Goal: Transaction & Acquisition: Purchase product/service

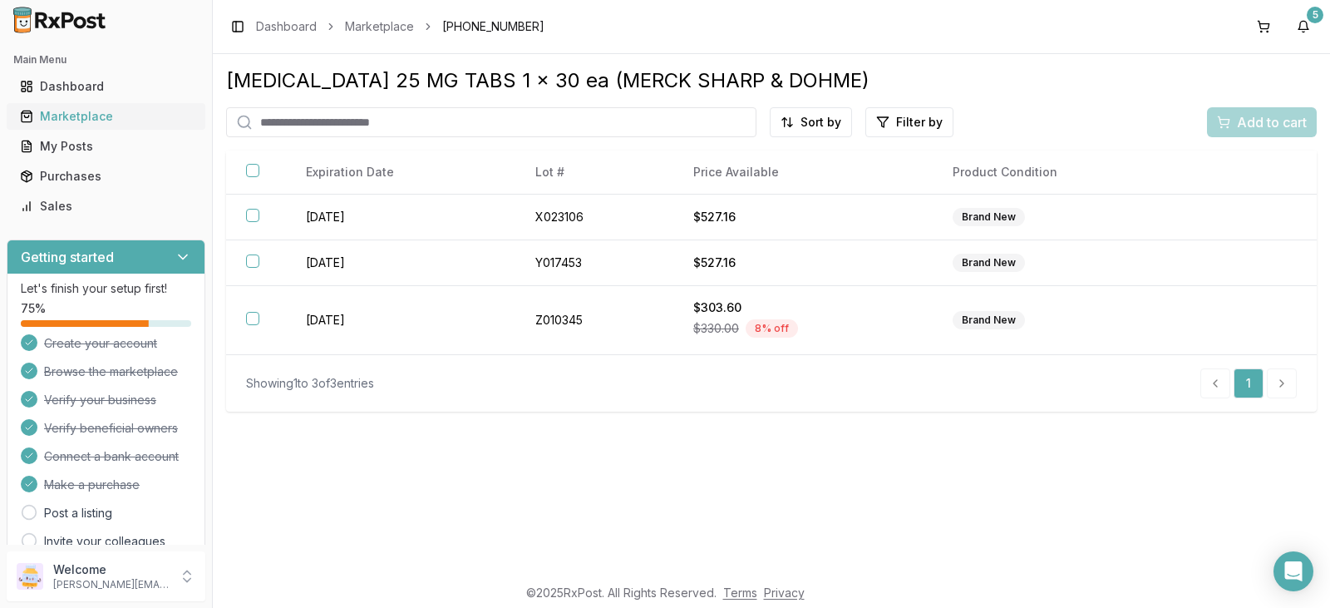
click at [91, 122] on div "Marketplace" at bounding box center [106, 116] width 172 height 17
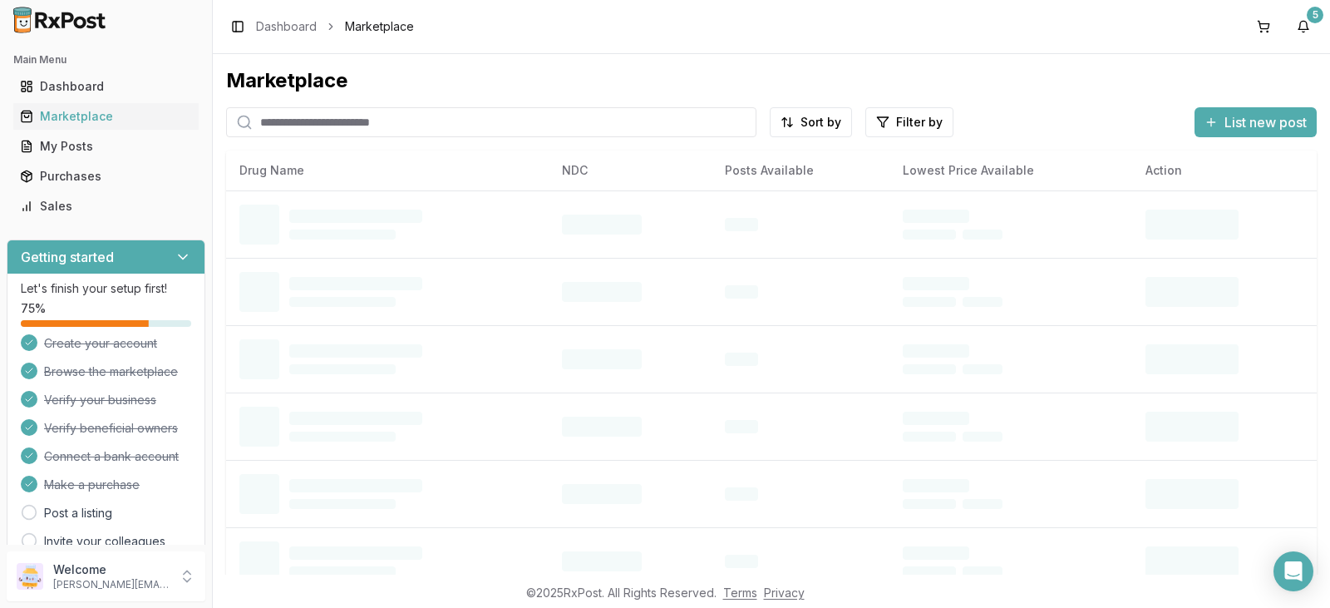
click at [451, 126] on input "search" at bounding box center [491, 122] width 530 height 30
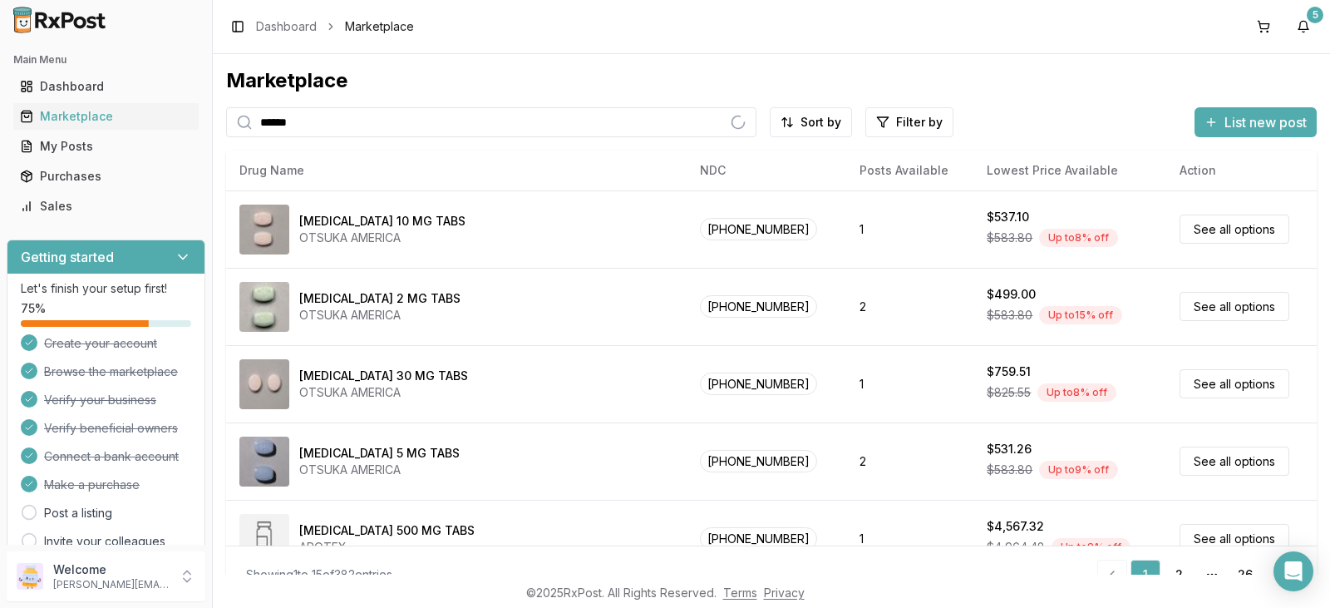
type input "******"
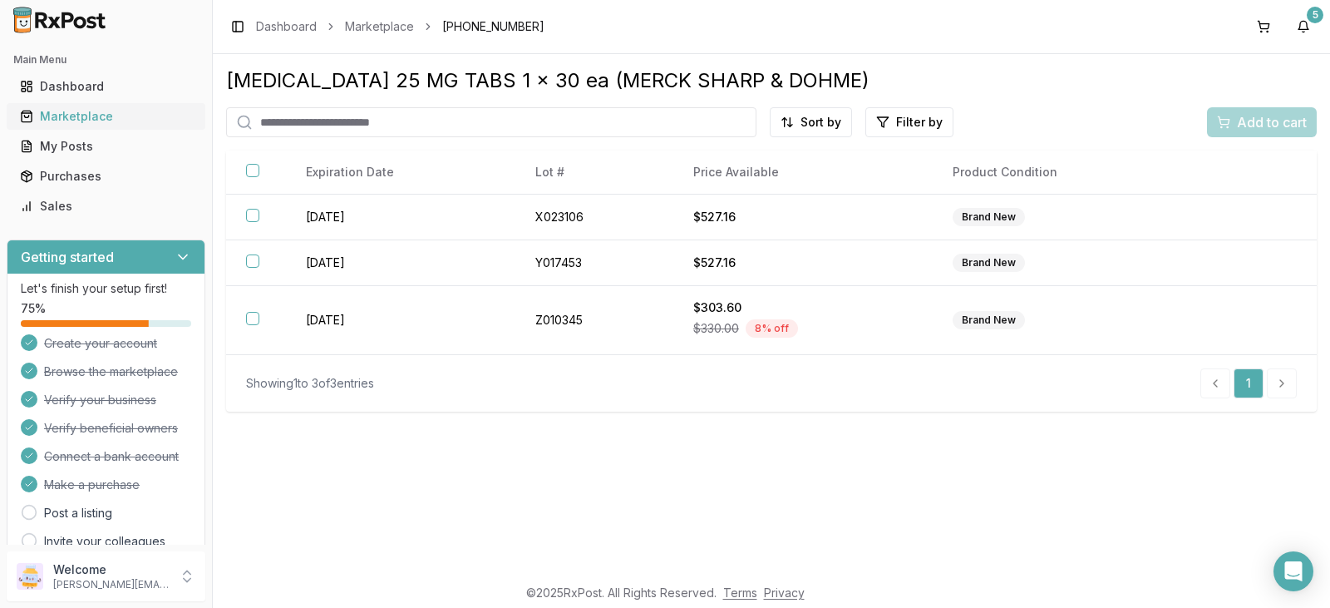
click at [107, 116] on div "Marketplace" at bounding box center [106, 116] width 172 height 17
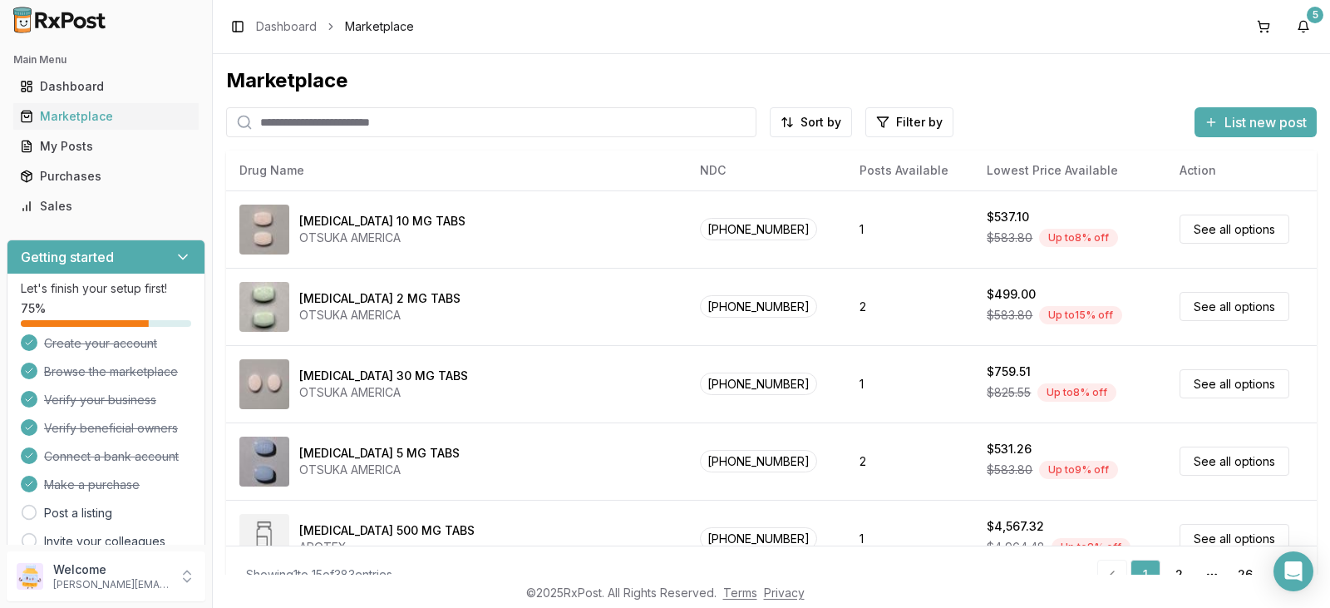
click at [287, 125] on input "search" at bounding box center [491, 122] width 530 height 30
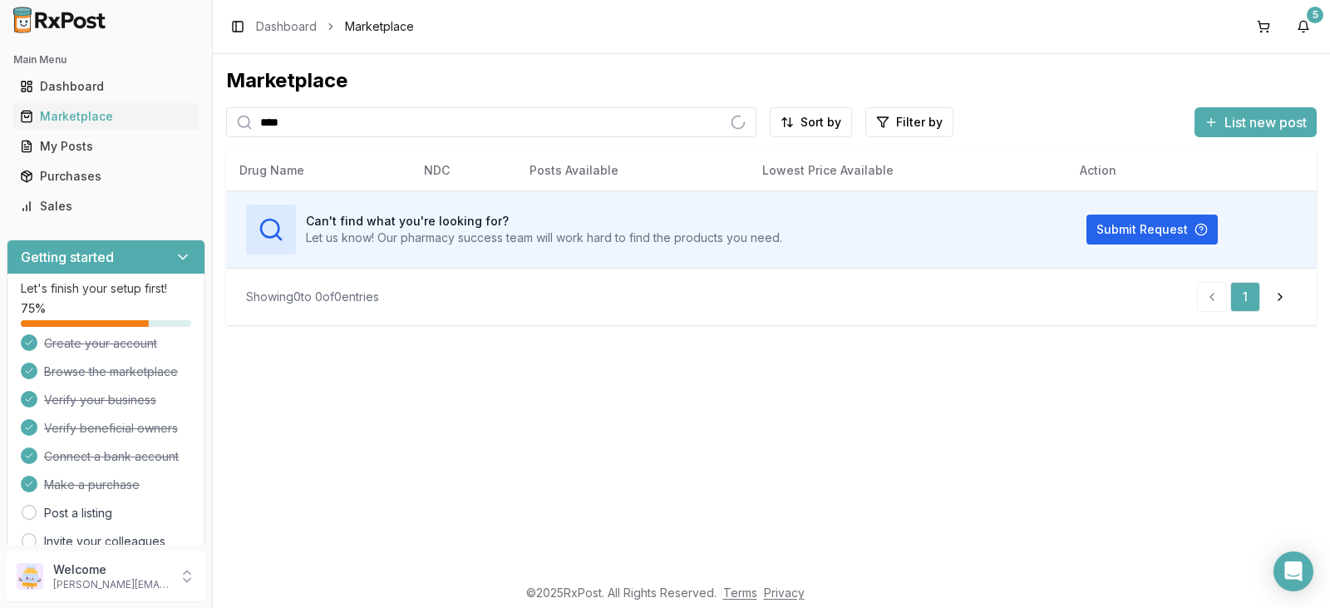
type input "****"
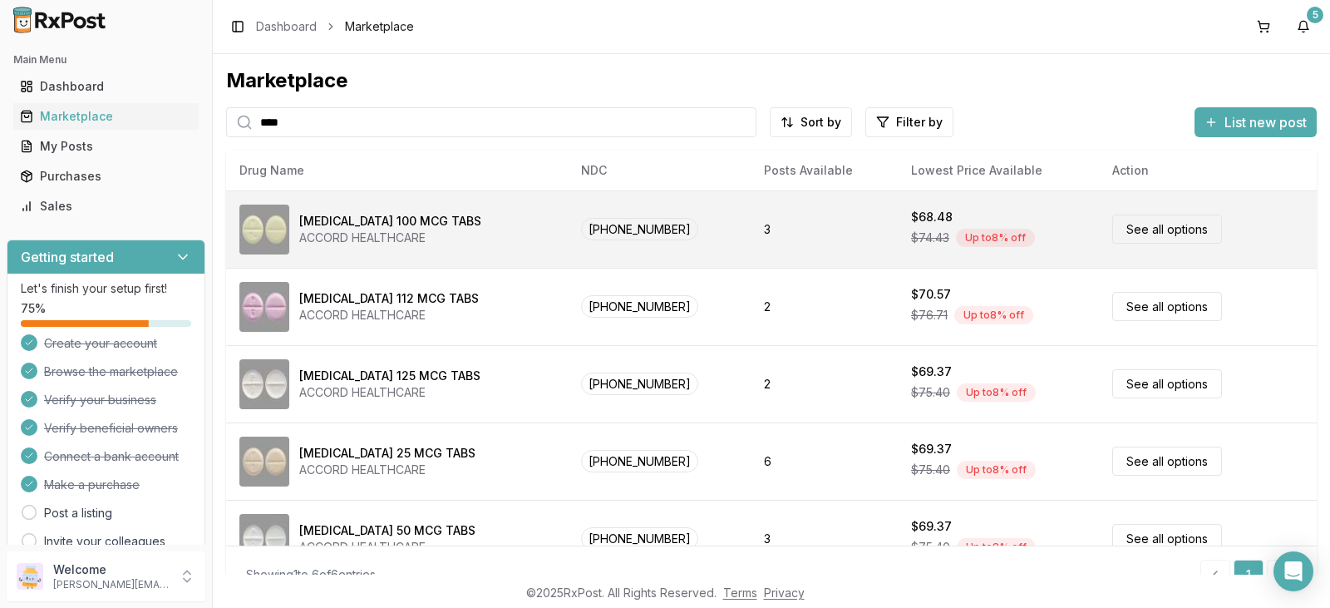
click at [468, 222] on div "[MEDICAL_DATA] 100 MCG TABS" at bounding box center [390, 221] width 182 height 17
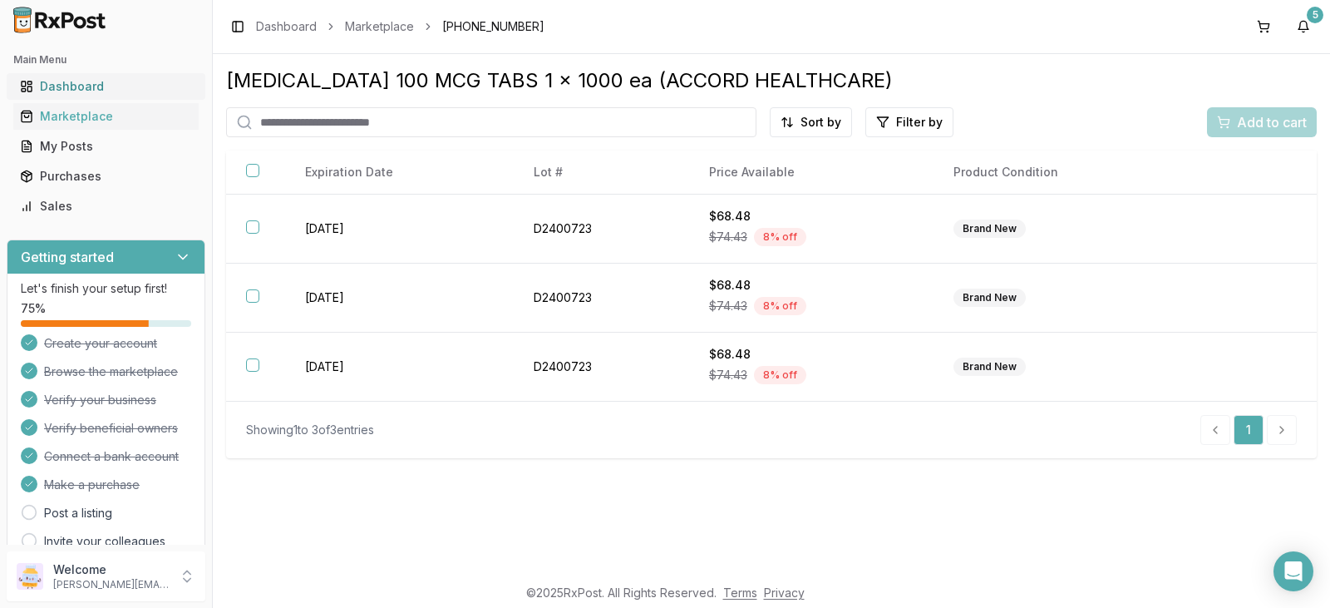
click at [95, 84] on div "Dashboard" at bounding box center [106, 86] width 172 height 17
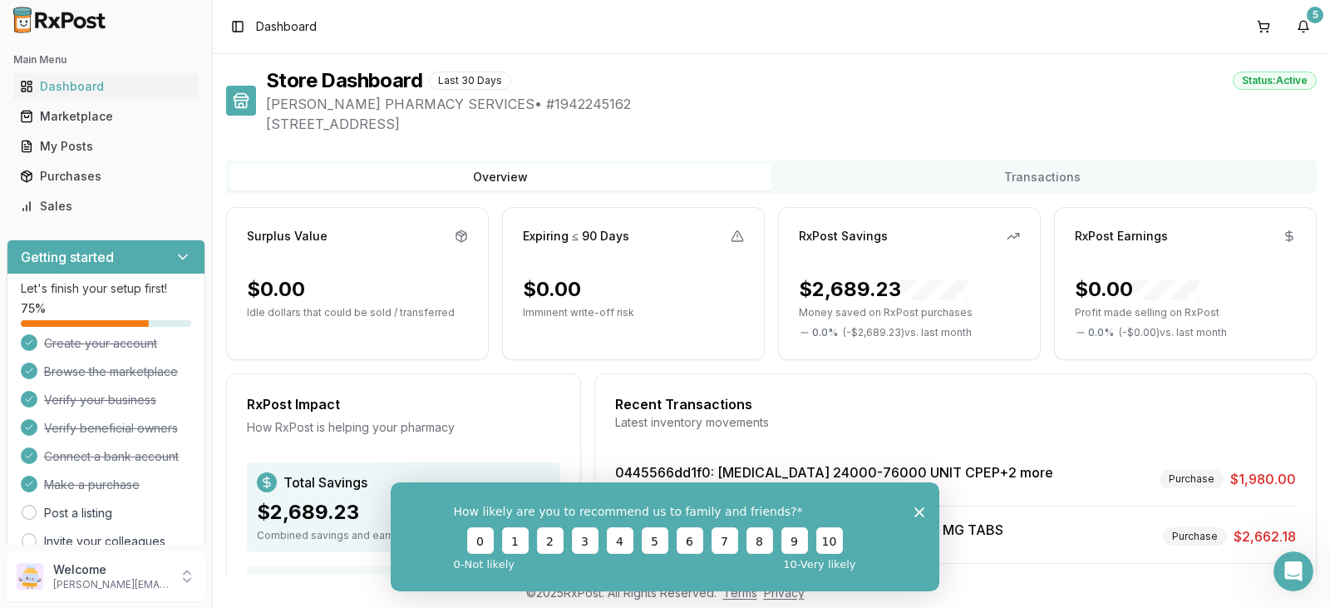
click at [916, 512] on icon "Close survey" at bounding box center [919, 511] width 10 height 10
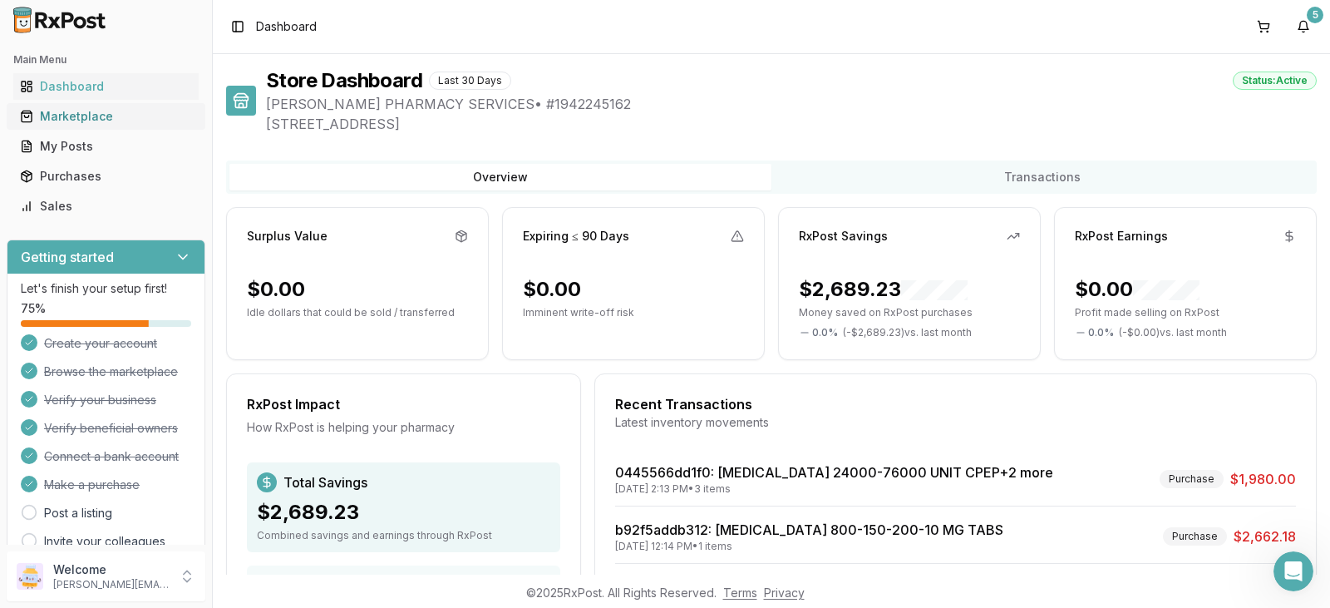
click at [104, 117] on div "Marketplace" at bounding box center [106, 116] width 172 height 17
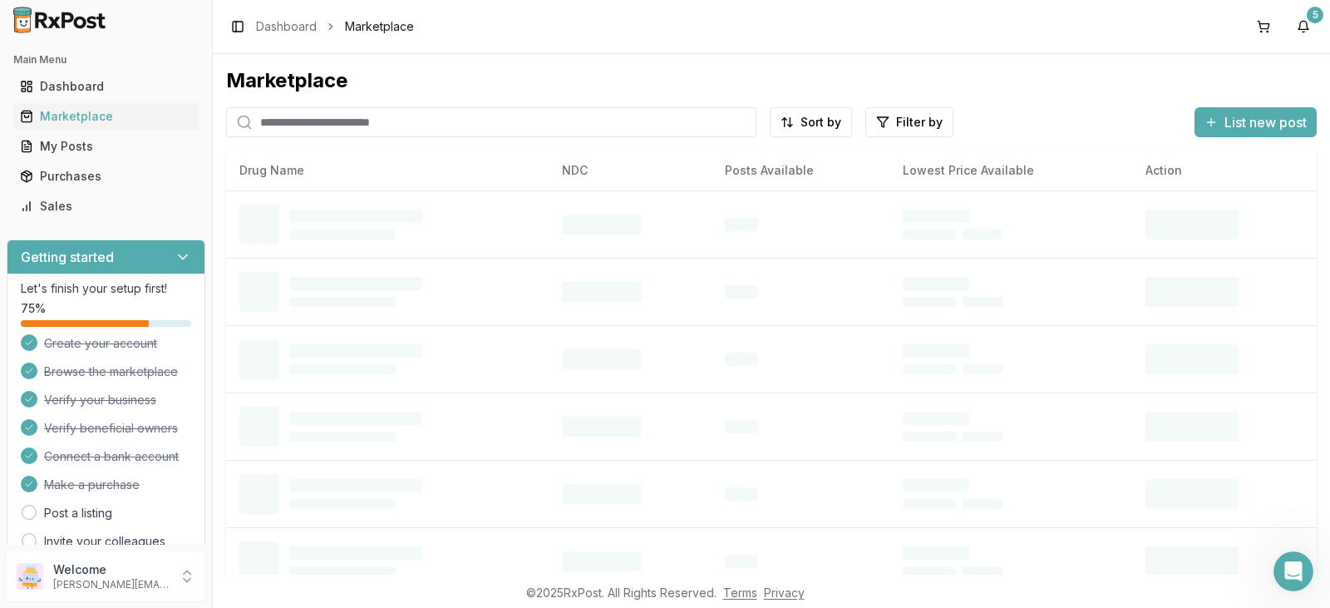
click at [442, 116] on input "search" at bounding box center [491, 122] width 530 height 30
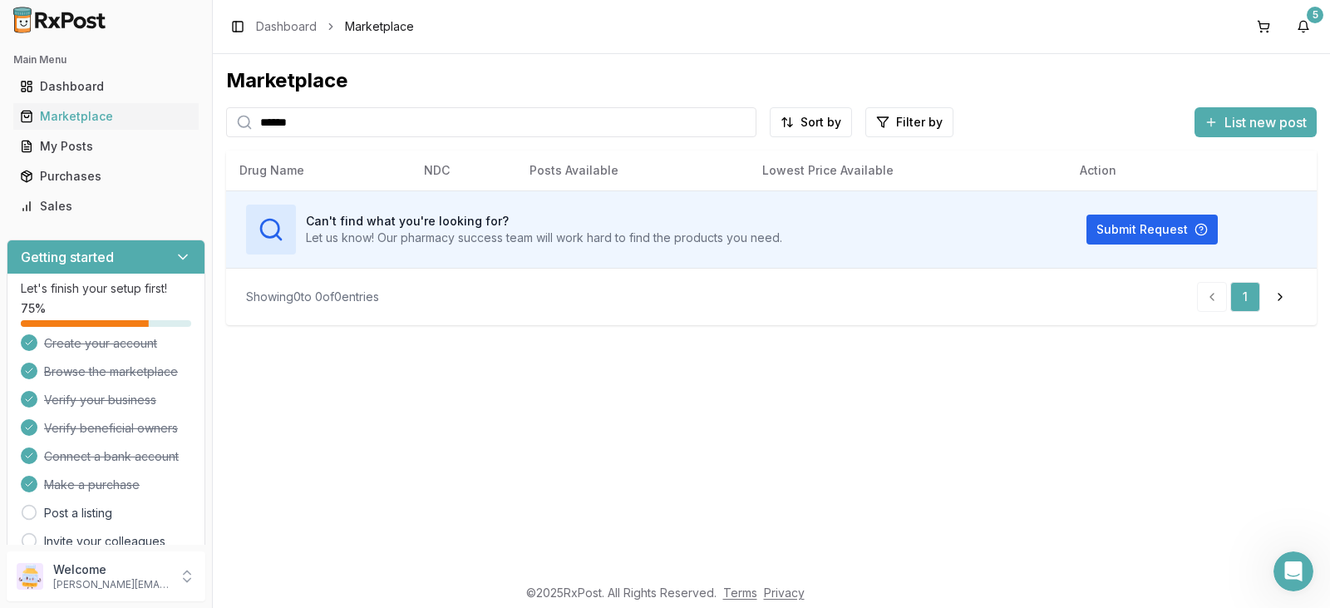
type input "******"
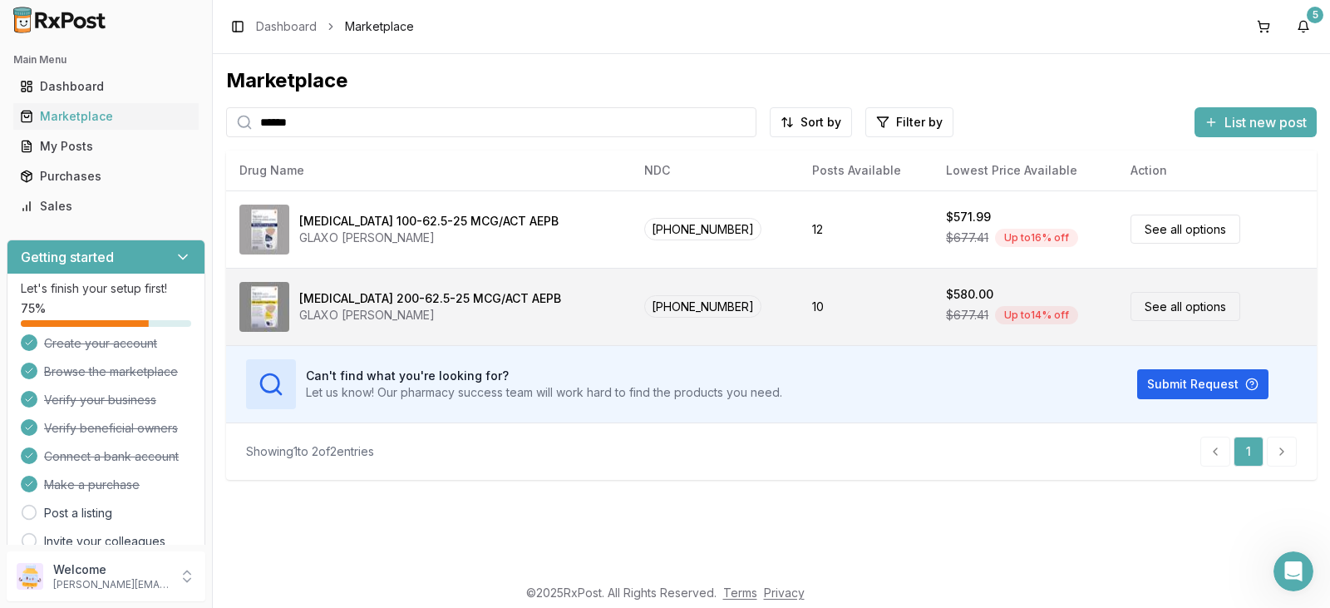
click at [1191, 309] on link "See all options" at bounding box center [1185, 306] width 110 height 29
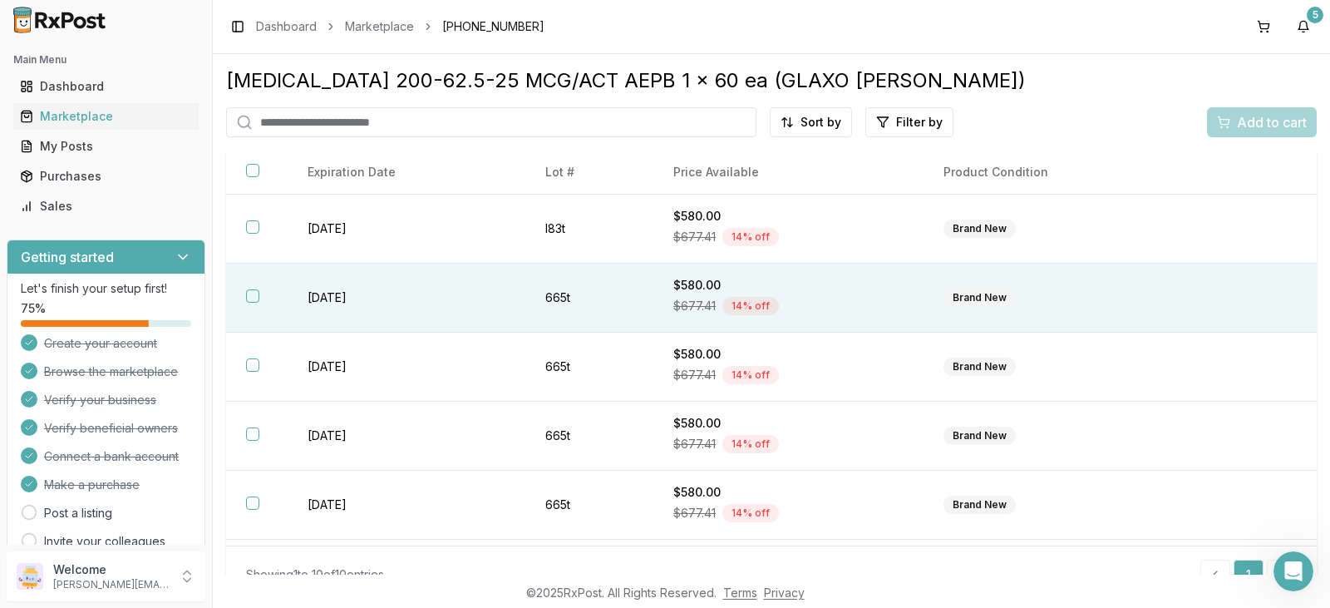
click at [973, 300] on div "Brand New" at bounding box center [979, 297] width 72 height 18
click at [1255, 126] on span "Add to cart" at bounding box center [1272, 122] width 70 height 20
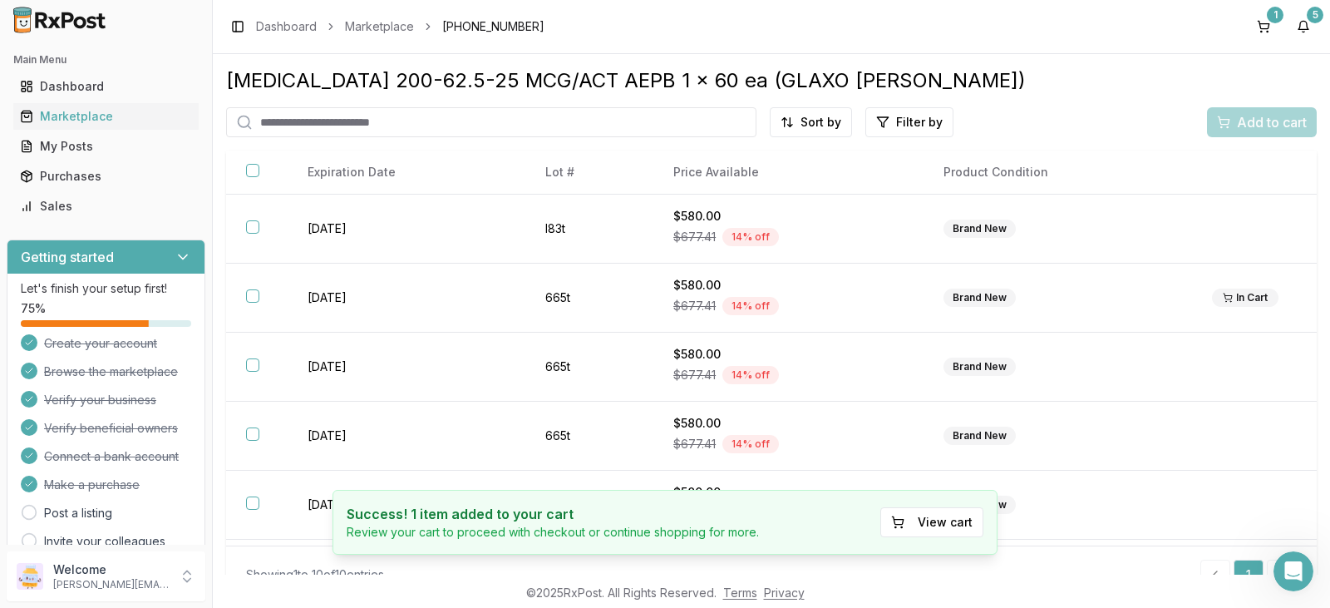
click at [1261, 121] on div "Add to cart" at bounding box center [1262, 122] width 110 height 30
drag, startPoint x: 1261, startPoint y: 121, endPoint x: 1256, endPoint y: 51, distance: 70.0
click at [1258, 53] on div "Toggle Sidebar Dashboard Marketplace [PHONE_NUMBER] 1 5 [MEDICAL_DATA] 200-62.5…" at bounding box center [771, 304] width 1117 height 608
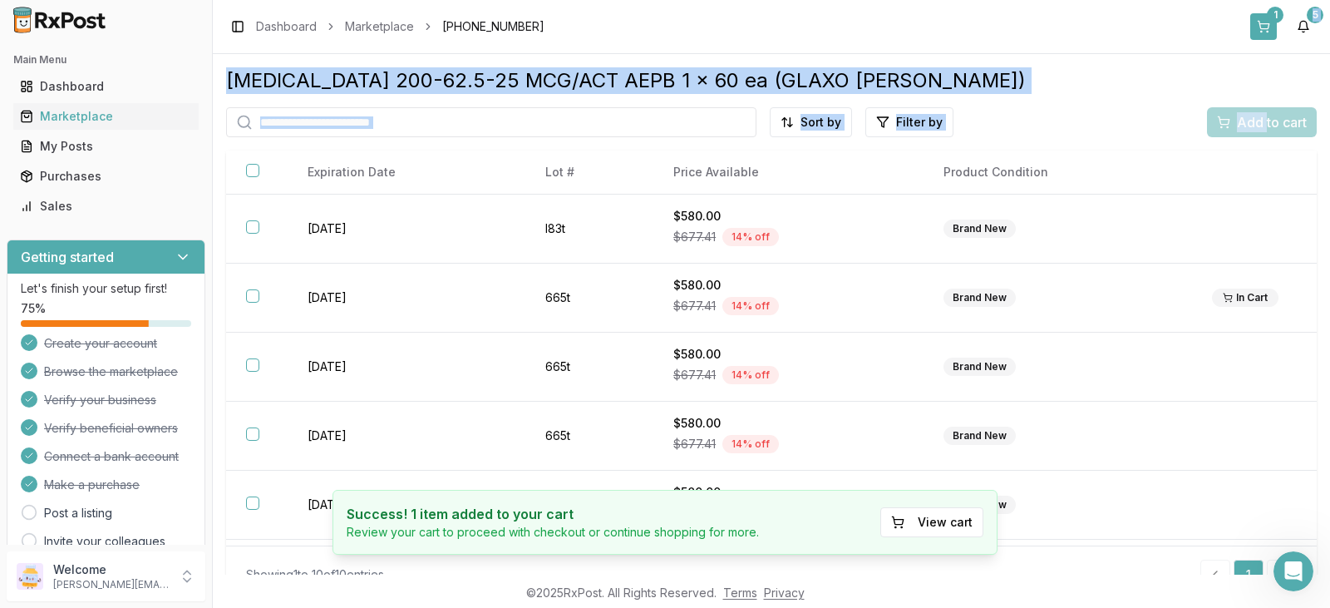
click at [1267, 27] on button "1" at bounding box center [1263, 26] width 27 height 27
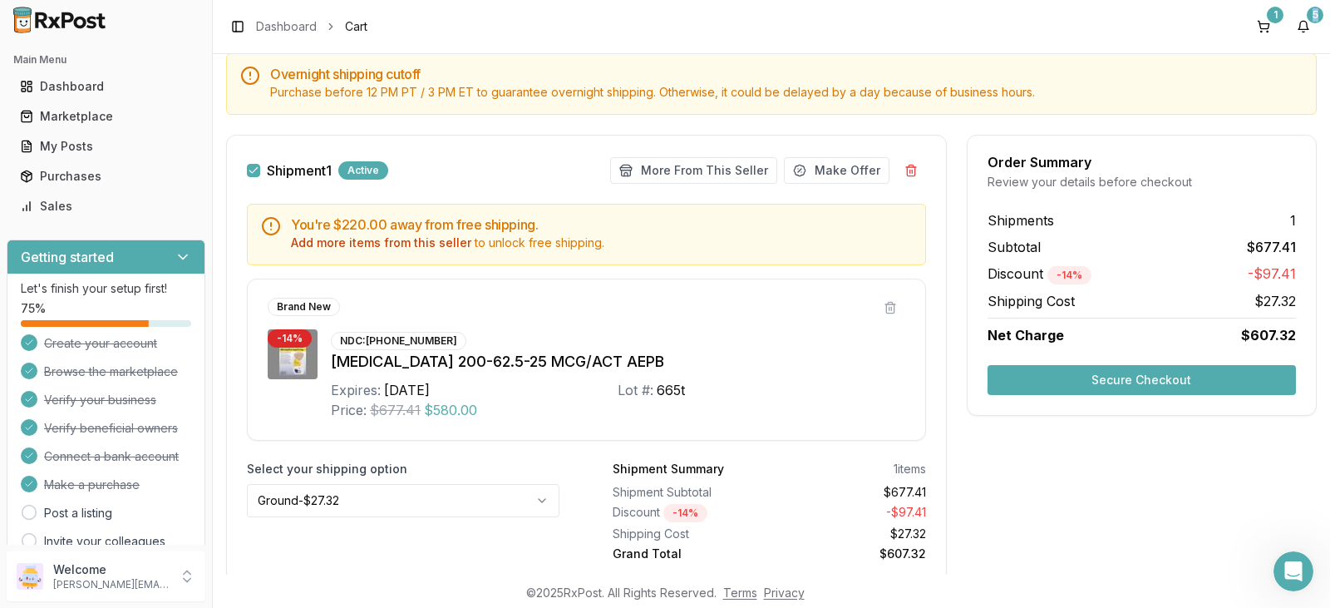
scroll to position [166, 0]
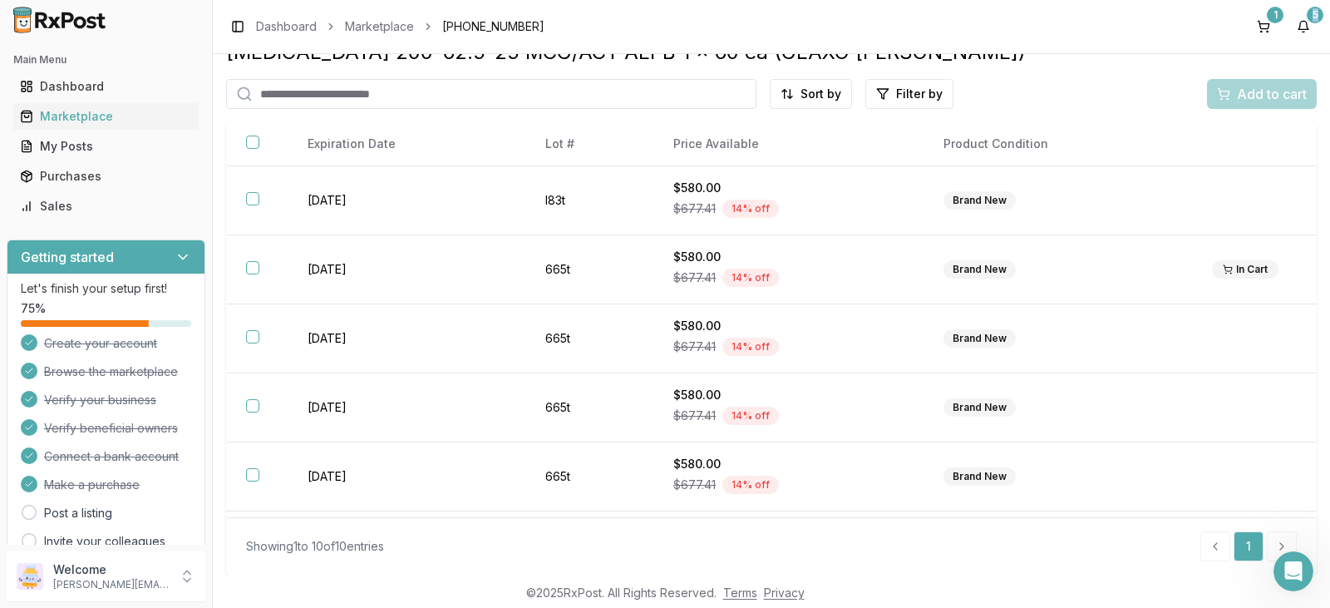
scroll to position [28, 0]
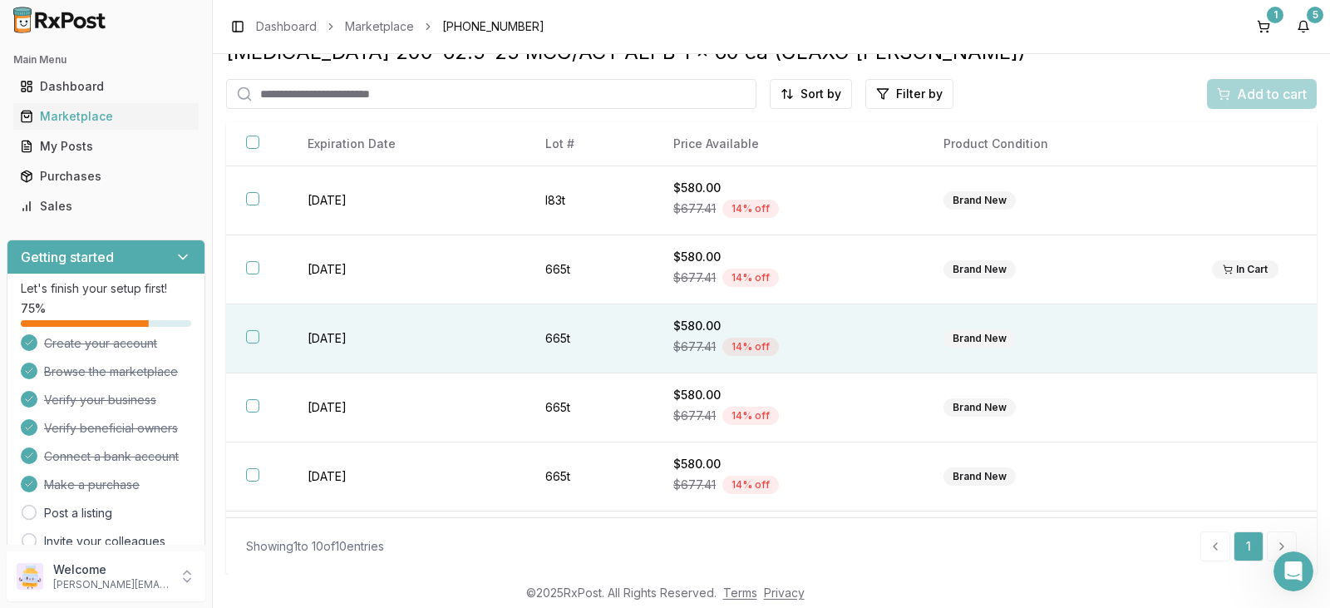
click at [973, 340] on div "Brand New" at bounding box center [979, 338] width 72 height 18
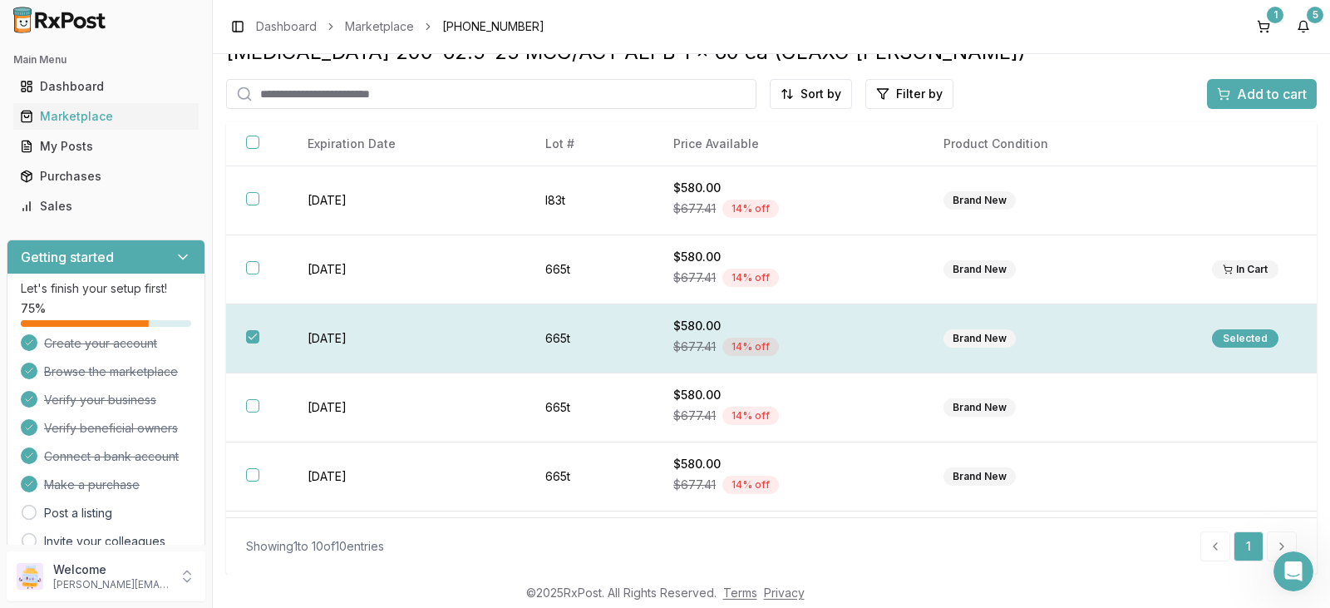
click at [1235, 337] on div "Selected" at bounding box center [1245, 338] width 66 height 18
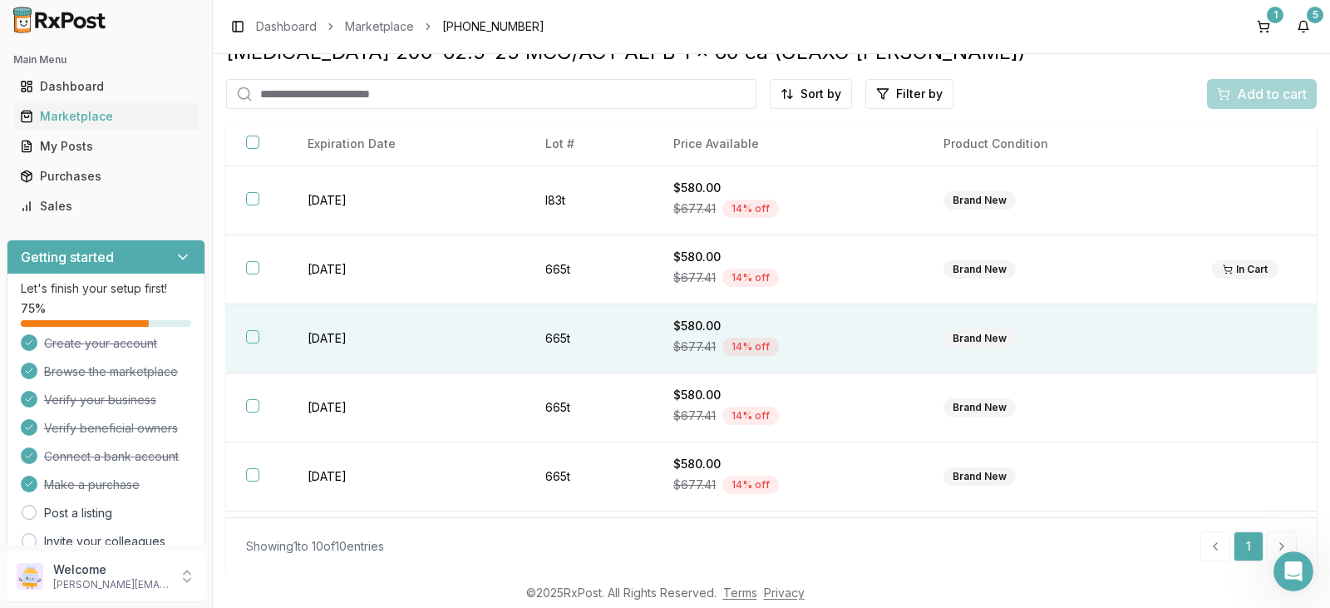
click at [988, 342] on div "Brand New" at bounding box center [979, 338] width 72 height 18
click at [1266, 87] on span "Add to cart" at bounding box center [1272, 94] width 70 height 20
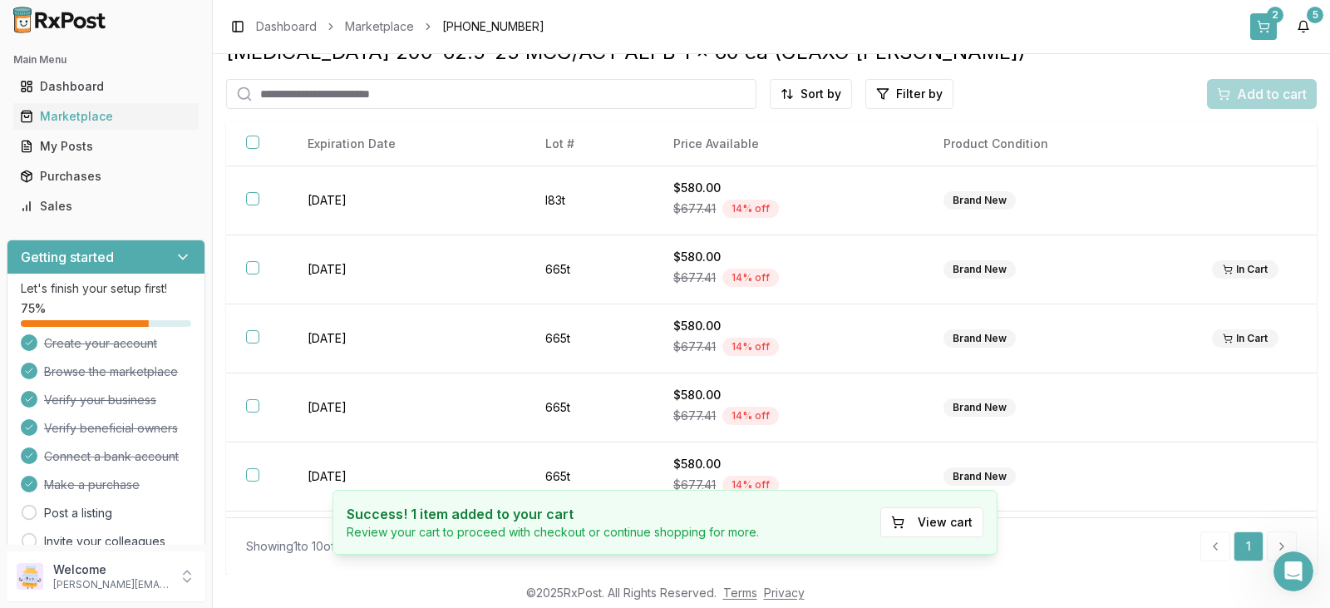
click at [1267, 20] on button "2" at bounding box center [1263, 26] width 27 height 27
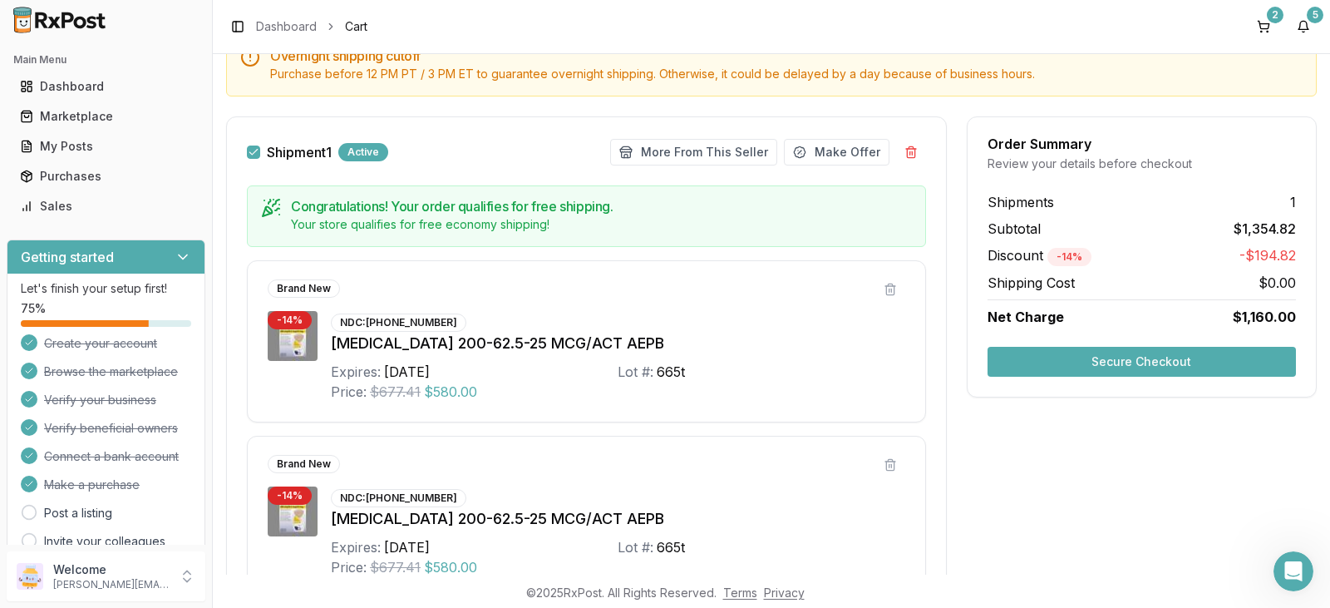
scroll to position [249, 0]
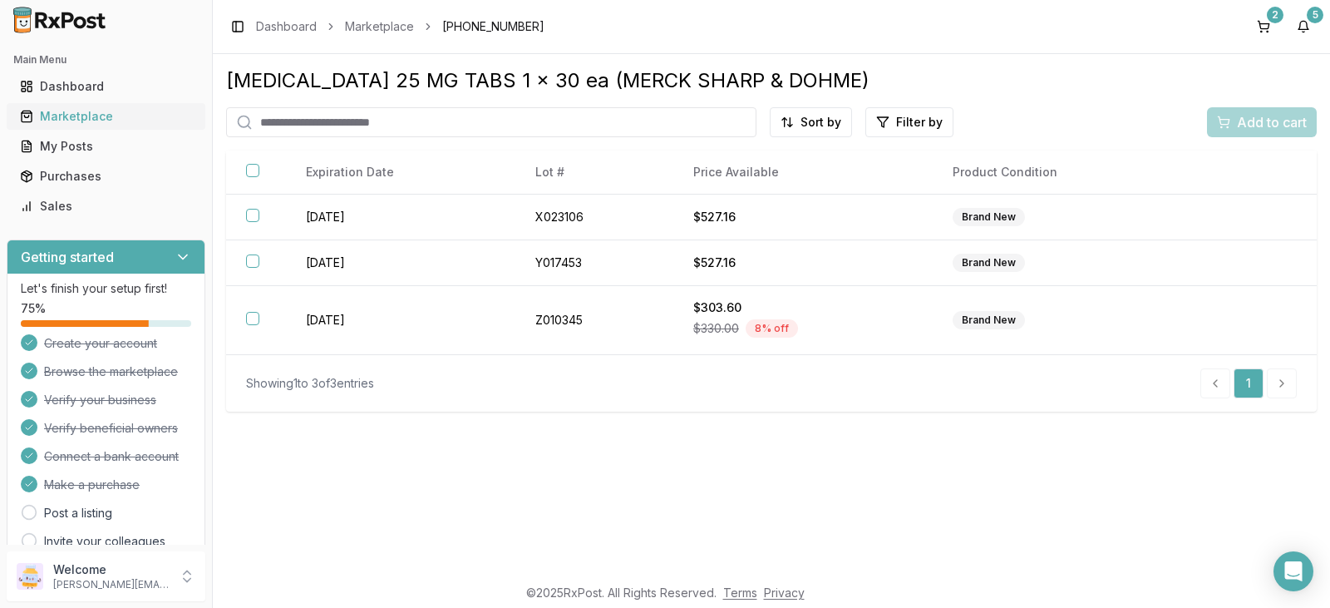
click at [91, 118] on div "Marketplace" at bounding box center [106, 116] width 172 height 17
click at [112, 145] on div "My Posts" at bounding box center [106, 146] width 172 height 17
click at [127, 111] on div "Marketplace" at bounding box center [106, 116] width 172 height 17
click at [132, 86] on div "Dashboard" at bounding box center [106, 86] width 172 height 17
click at [118, 117] on div "Marketplace" at bounding box center [106, 116] width 172 height 17
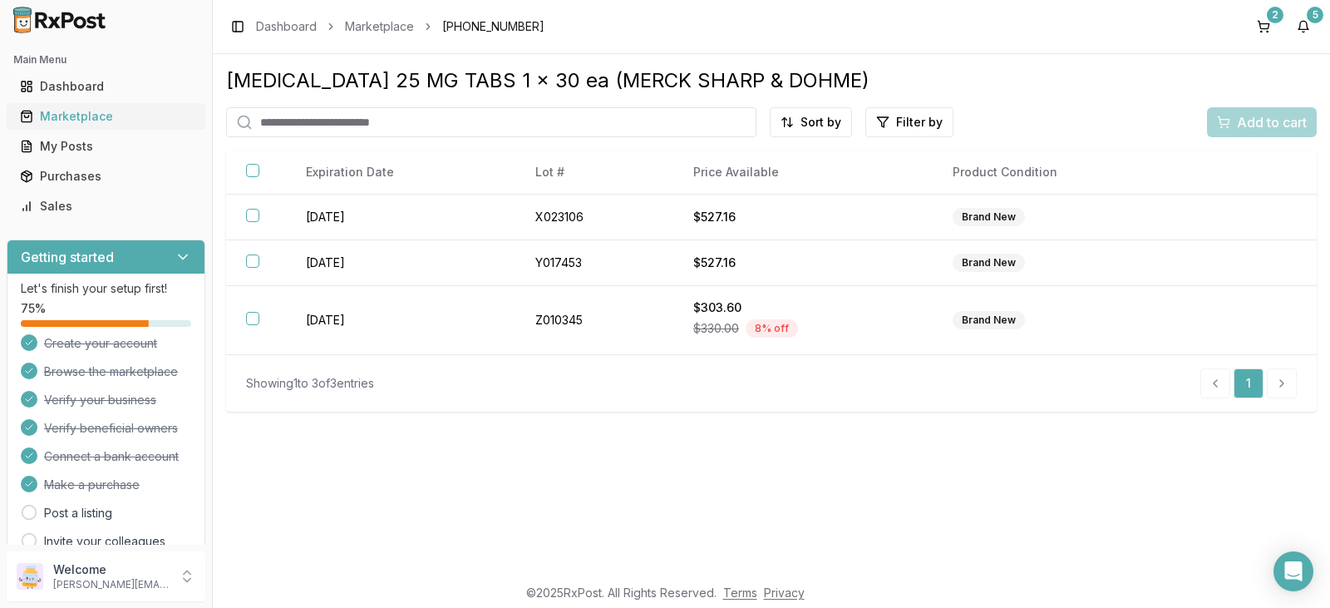
click at [151, 112] on div "Marketplace" at bounding box center [106, 116] width 172 height 17
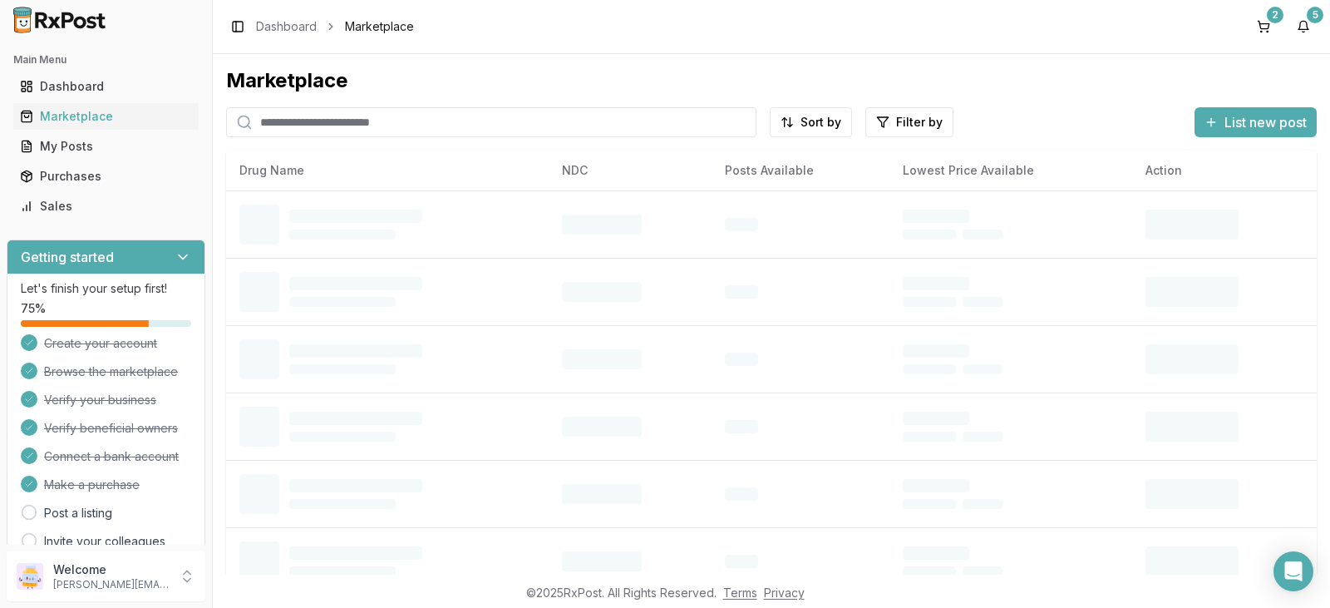
click at [294, 119] on input "search" at bounding box center [491, 122] width 530 height 30
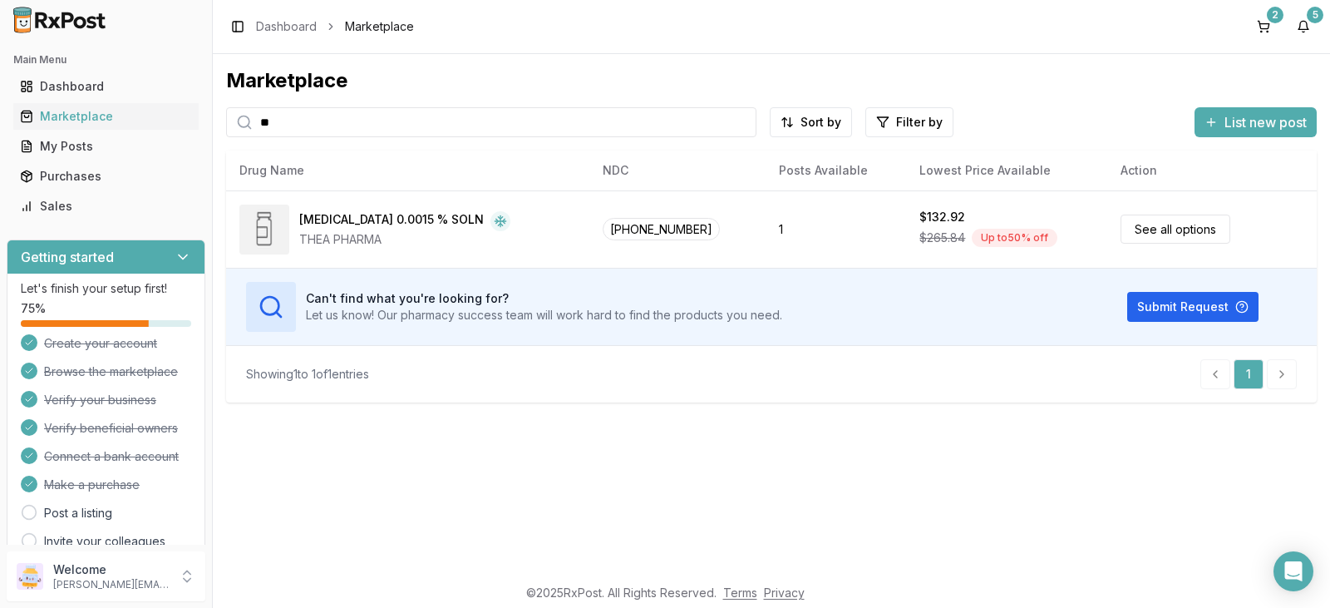
type input "**"
click at [369, 143] on div "Marketplace ** Sort by Filter by List new post Drug Name NDC Posts Available Lo…" at bounding box center [771, 234] width 1091 height 335
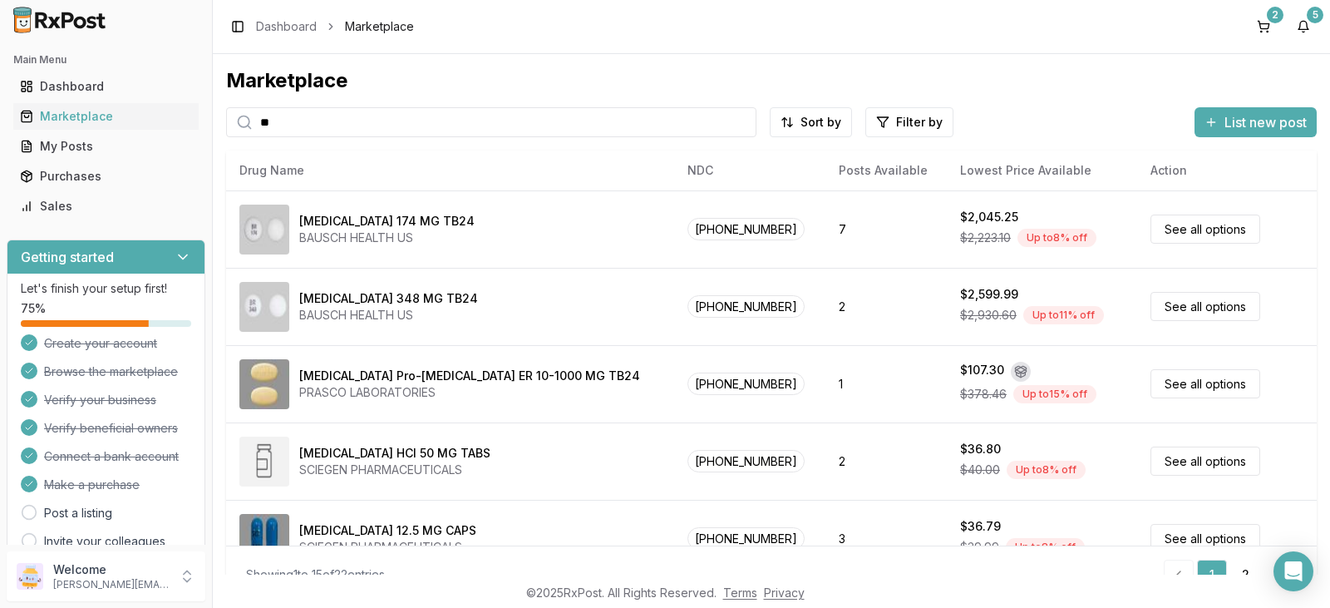
click at [299, 126] on input "**" at bounding box center [491, 122] width 530 height 30
click at [95, 116] on div "Marketplace" at bounding box center [106, 116] width 172 height 17
click at [87, 91] on div "Dashboard" at bounding box center [106, 86] width 172 height 17
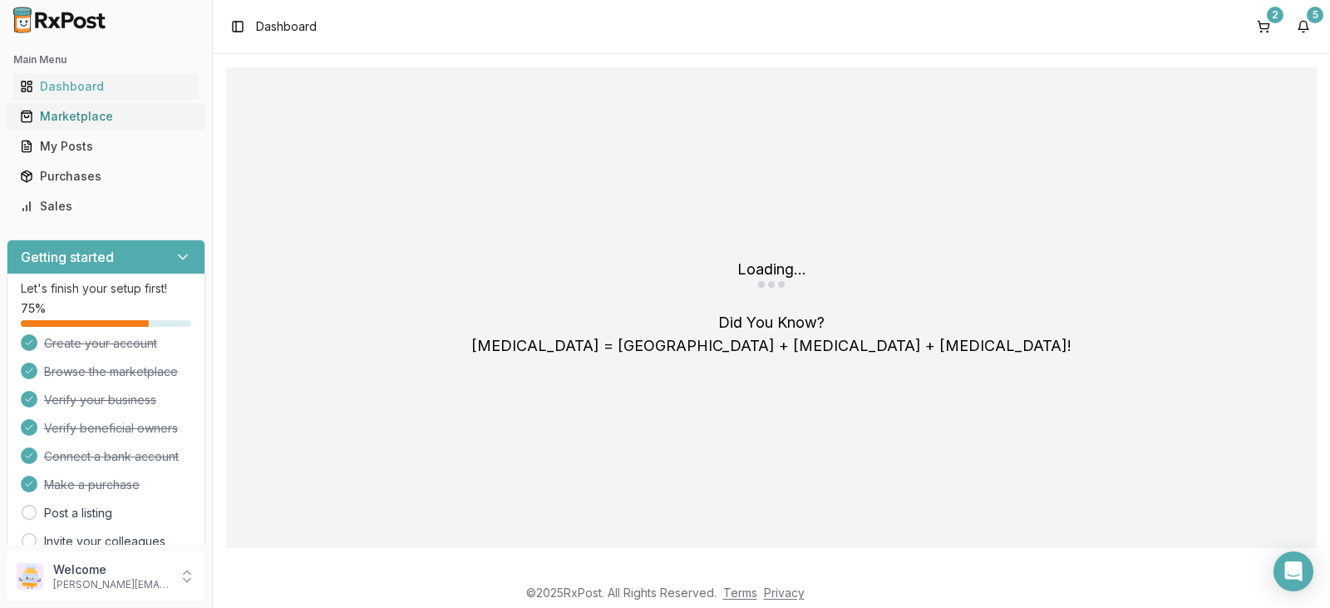
click at [89, 113] on div "Marketplace" at bounding box center [106, 116] width 172 height 17
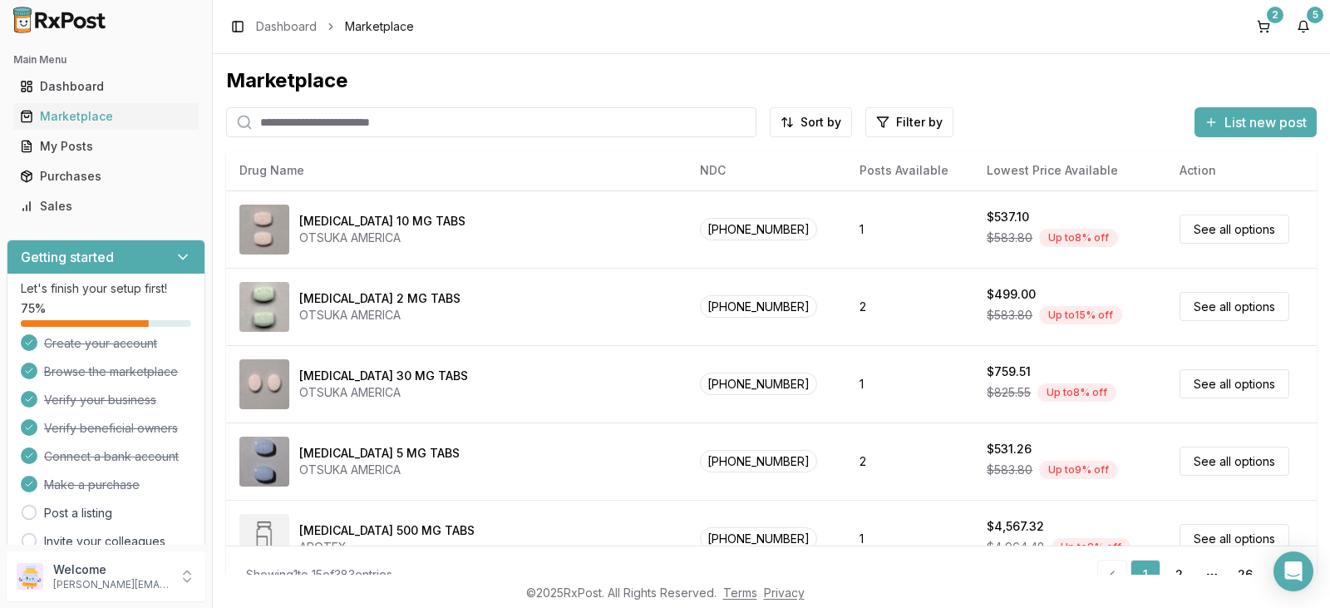
click at [349, 119] on input "search" at bounding box center [491, 122] width 530 height 30
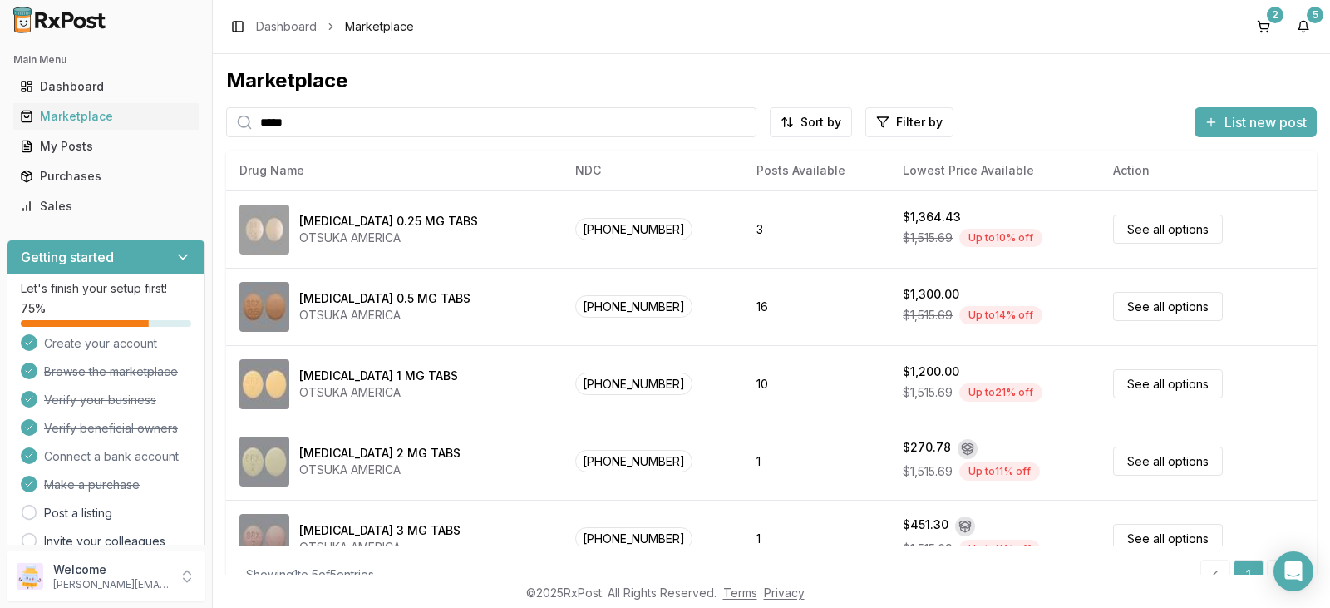
click at [292, 122] on input "*****" at bounding box center [491, 122] width 530 height 30
type input "*"
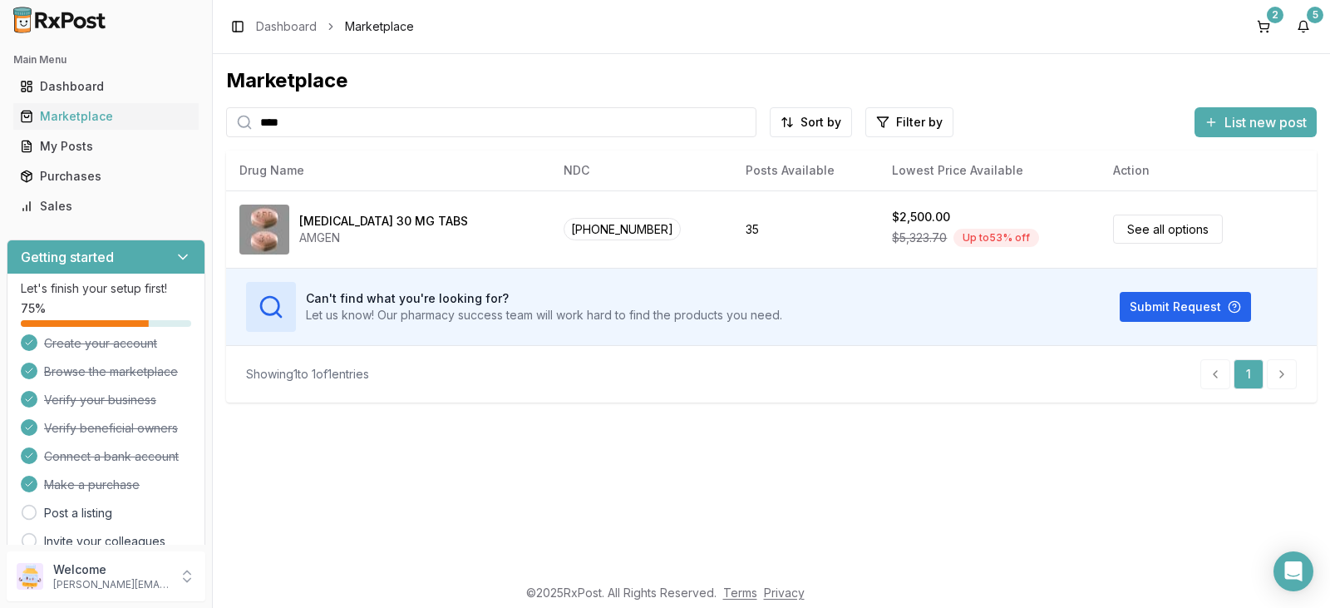
drag, startPoint x: 321, startPoint y: 123, endPoint x: 209, endPoint y: 97, distance: 115.1
click at [209, 108] on div "Main Menu Dashboard Marketplace My Posts Purchases Sales Getting started Let's …" at bounding box center [665, 304] width 1330 height 608
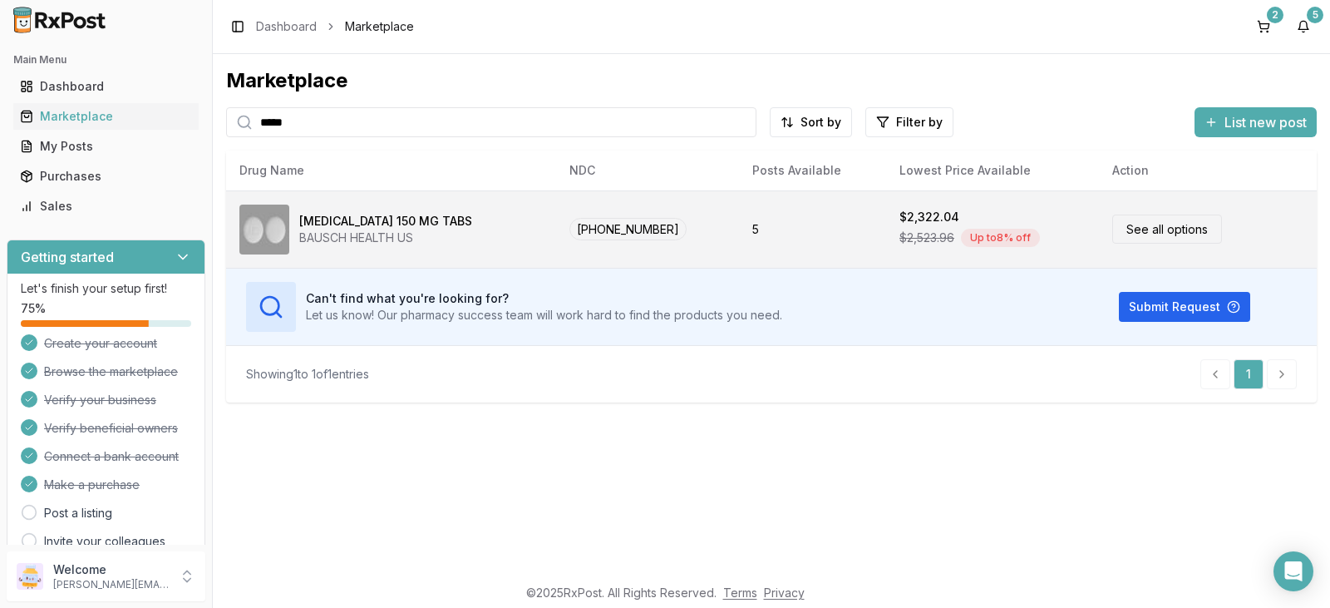
type input "*****"
click at [1150, 232] on link "See all options" at bounding box center [1167, 228] width 110 height 29
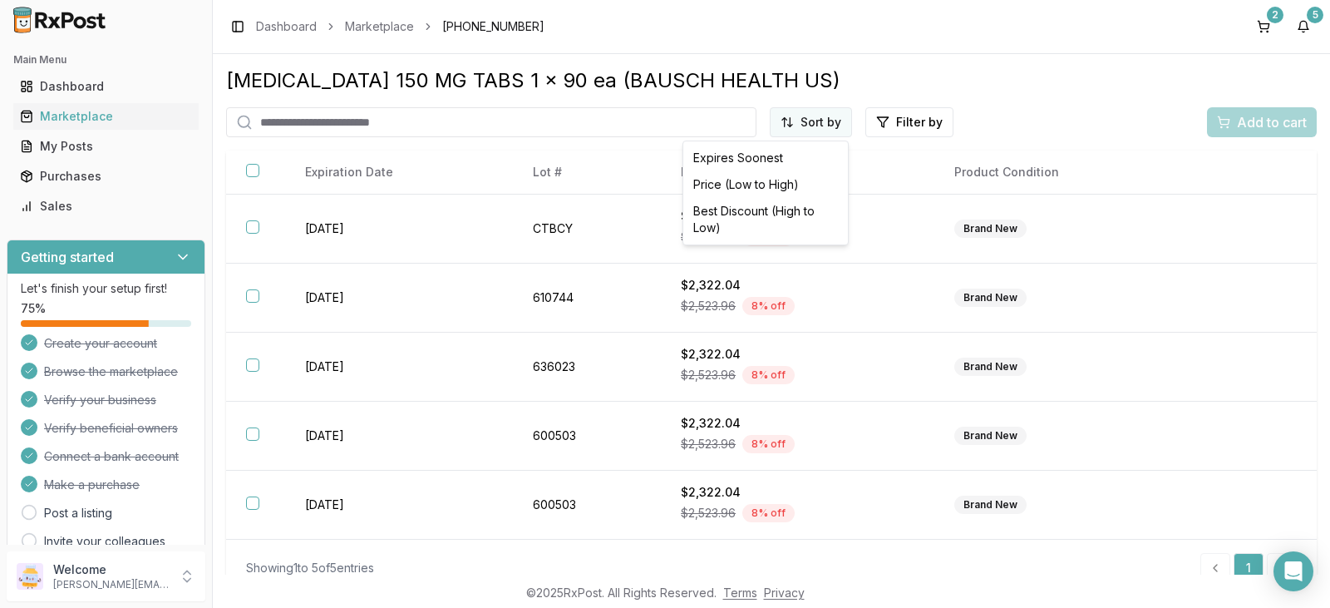
click at [812, 130] on html "Main Menu Dashboard Marketplace My Posts Purchases Sales Getting started Let's …" at bounding box center [665, 304] width 1330 height 608
click at [815, 125] on html "Main Menu Dashboard Marketplace My Posts Purchases Sales Getting started Let's …" at bounding box center [665, 304] width 1330 height 608
click at [122, 118] on div "Marketplace" at bounding box center [106, 116] width 172 height 17
click at [135, 84] on div "Dashboard" at bounding box center [106, 86] width 172 height 17
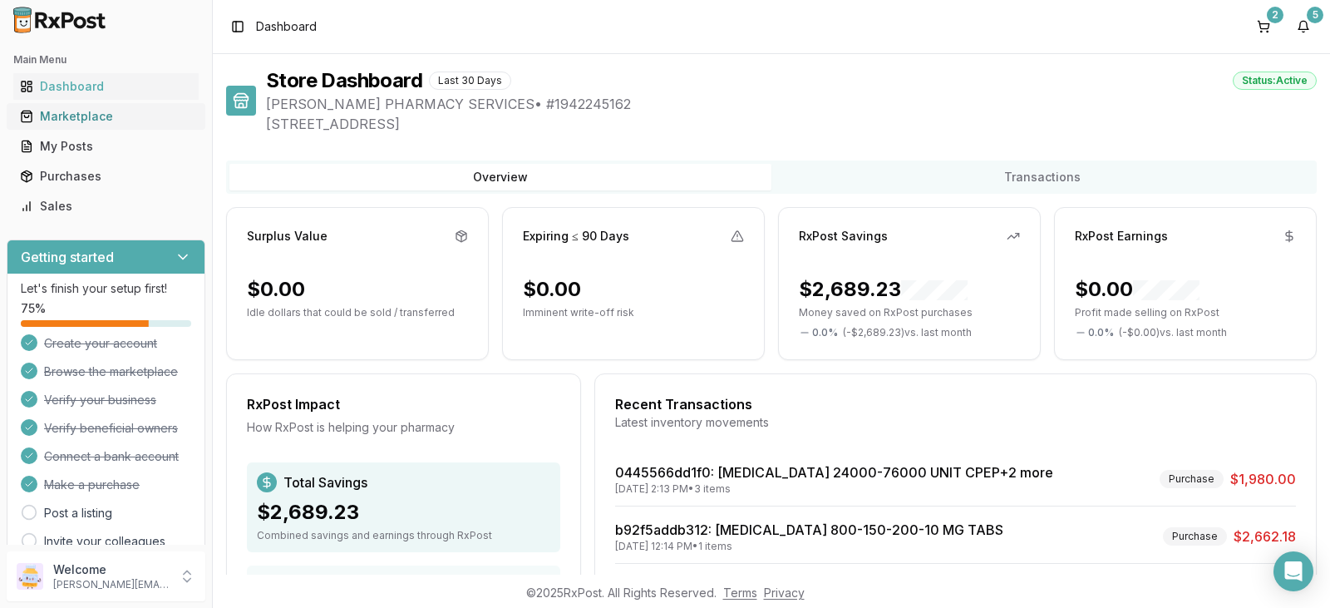
click at [127, 118] on div "Marketplace" at bounding box center [106, 116] width 172 height 17
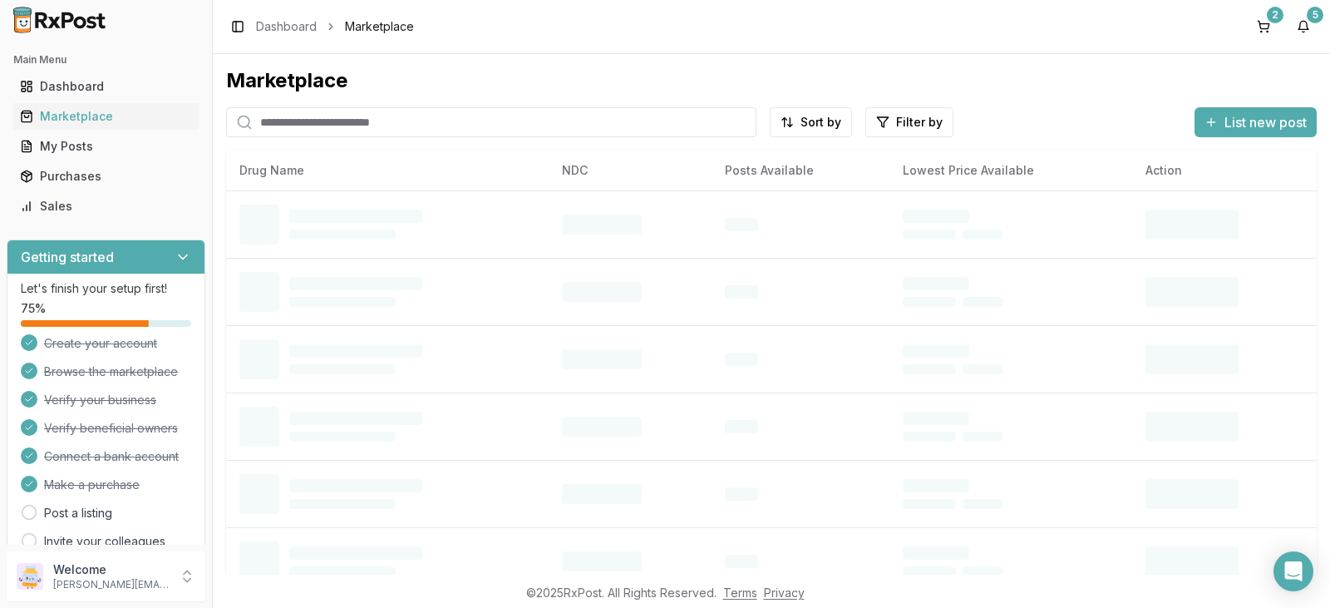
click at [283, 127] on input "search" at bounding box center [491, 122] width 530 height 30
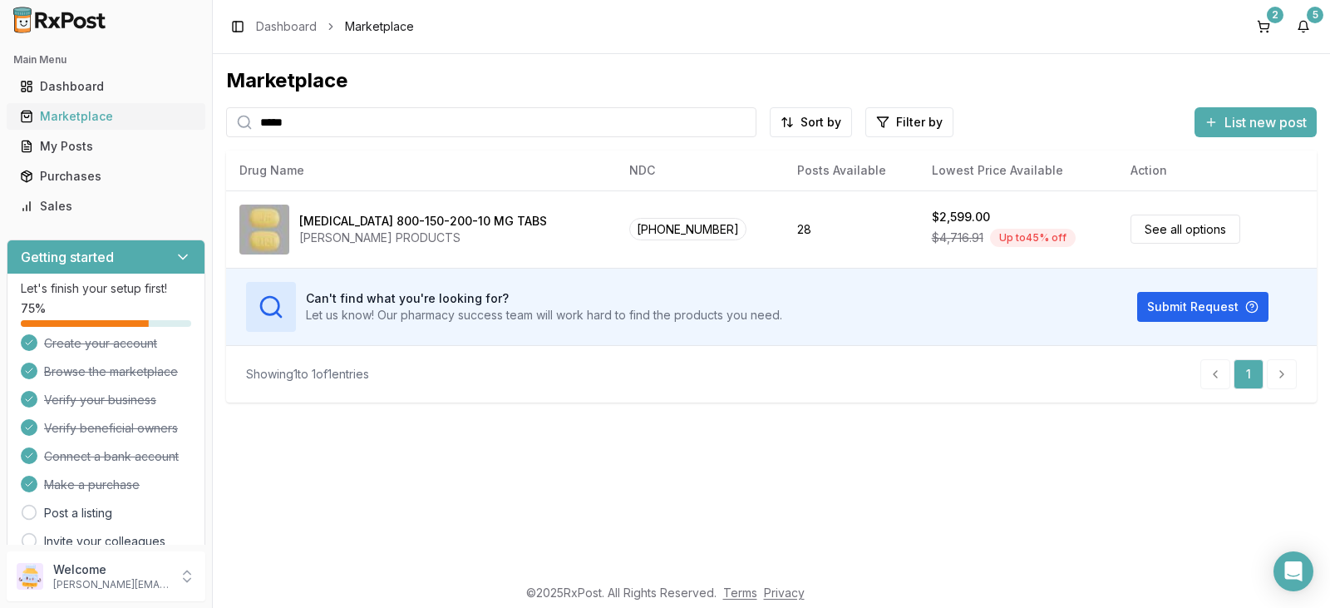
drag, startPoint x: 320, startPoint y: 129, endPoint x: 189, endPoint y: 104, distance: 133.7
click at [189, 104] on div "Main Menu Dashboard Marketplace My Posts Purchases Sales Getting started Let's …" at bounding box center [665, 304] width 1330 height 608
drag, startPoint x: 316, startPoint y: 124, endPoint x: 140, endPoint y: 41, distance: 194.8
click at [130, 84] on div "Main Menu Dashboard Marketplace My Posts Purchases Sales Getting started Let's …" at bounding box center [665, 304] width 1330 height 608
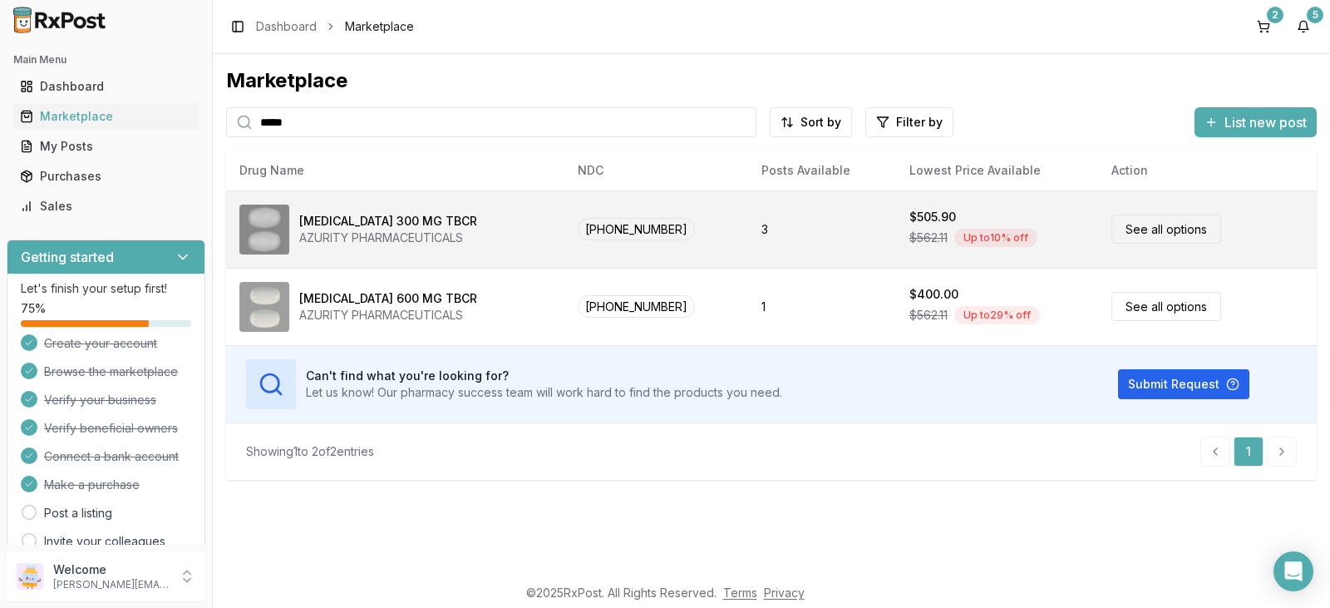
type input "*****"
click at [416, 234] on div "AZURITY PHARMACEUTICALS" at bounding box center [388, 237] width 178 height 17
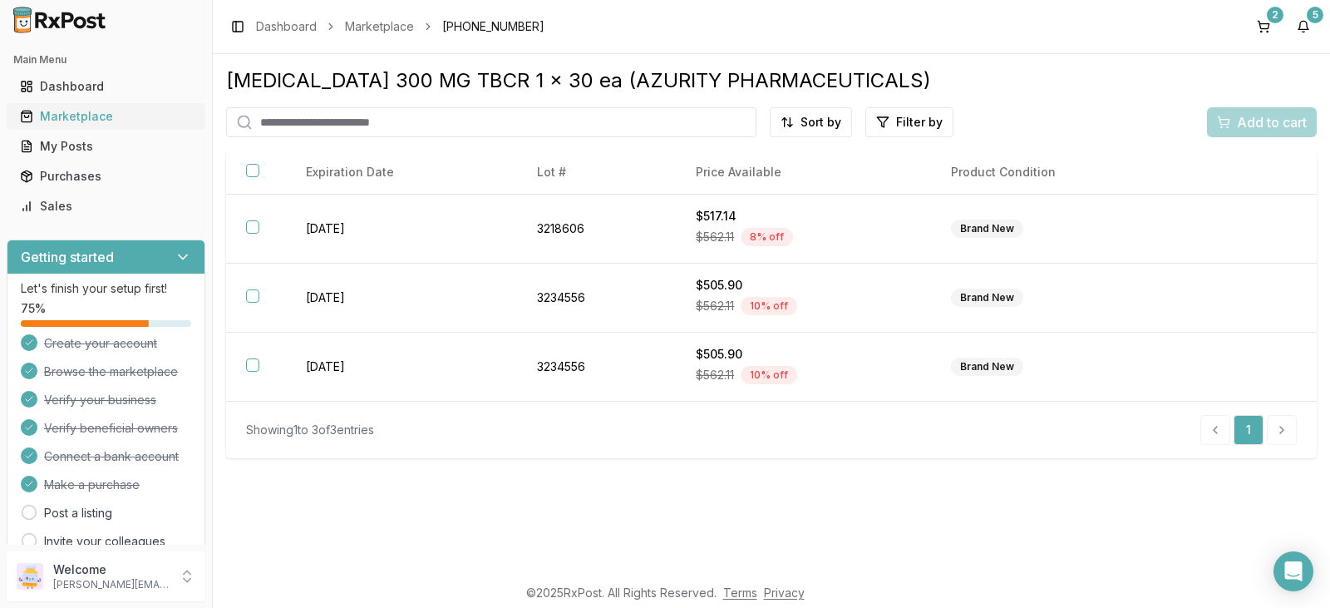
click at [101, 117] on div "Marketplace" at bounding box center [106, 116] width 172 height 17
click at [140, 81] on div "Dashboard" at bounding box center [106, 86] width 172 height 17
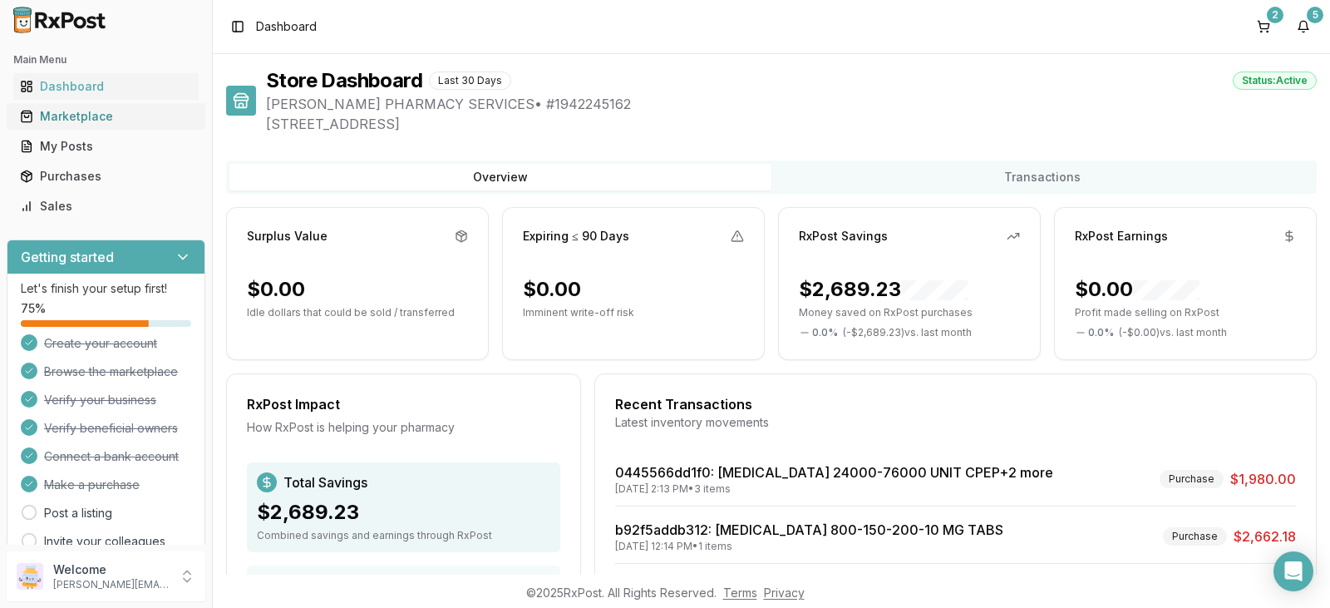
click at [126, 114] on div "Marketplace" at bounding box center [106, 116] width 172 height 17
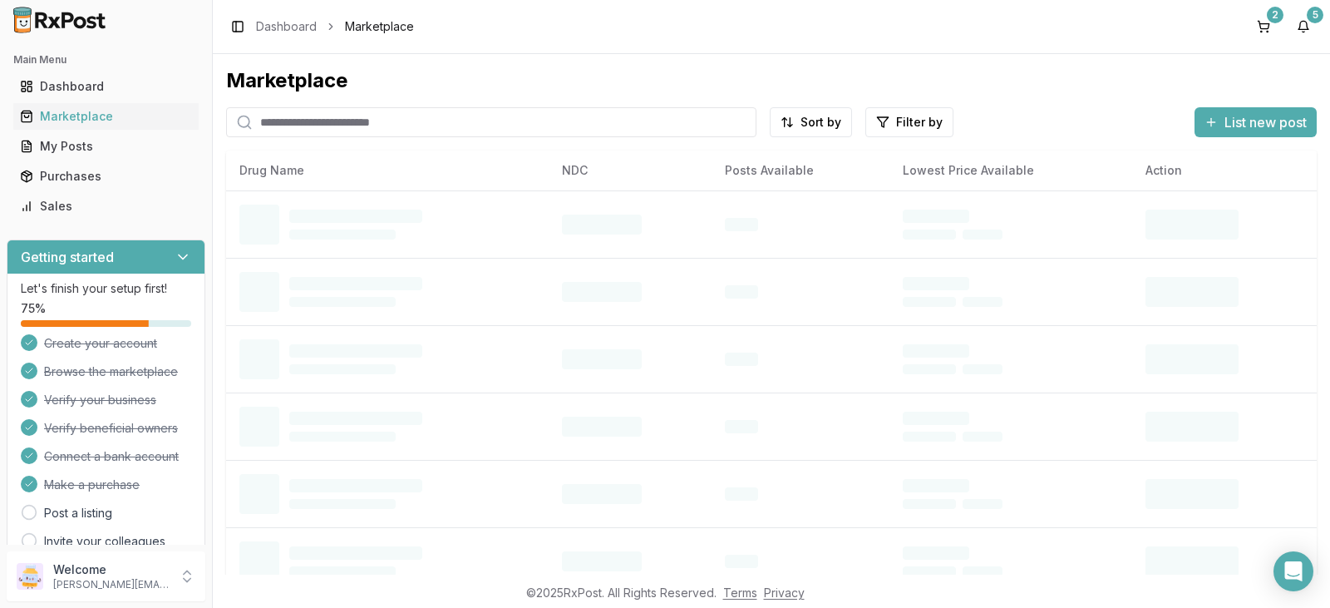
click at [309, 120] on input "search" at bounding box center [491, 122] width 530 height 30
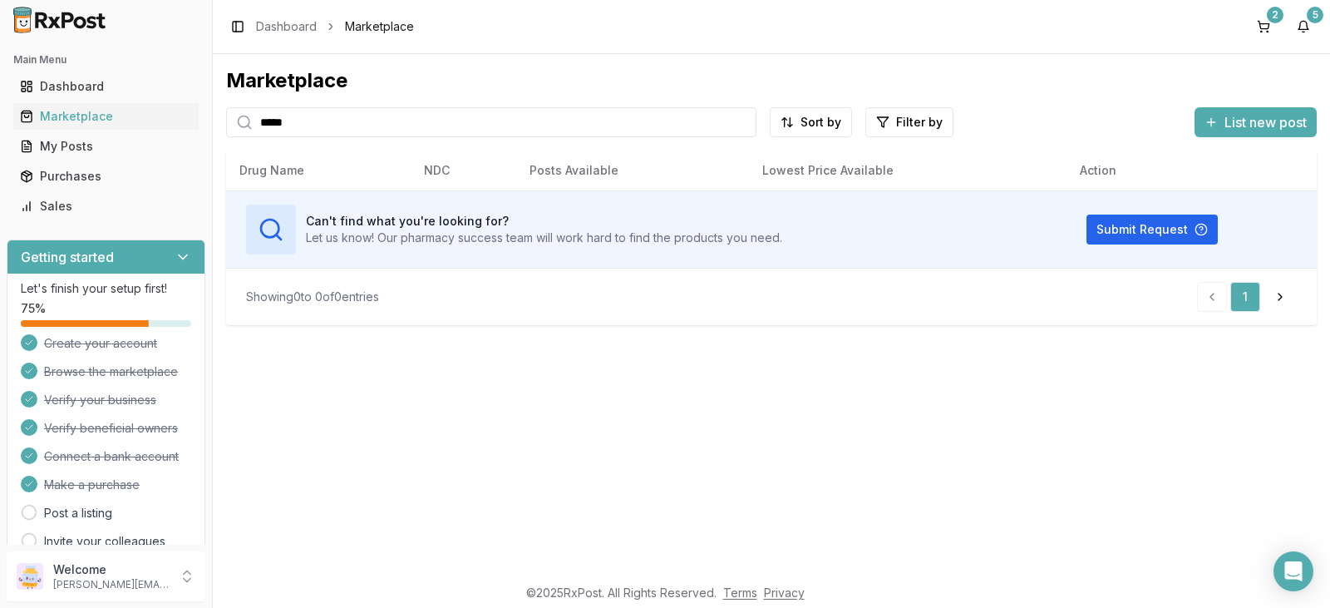
type input "*****"
